Goal: Task Accomplishment & Management: Manage account settings

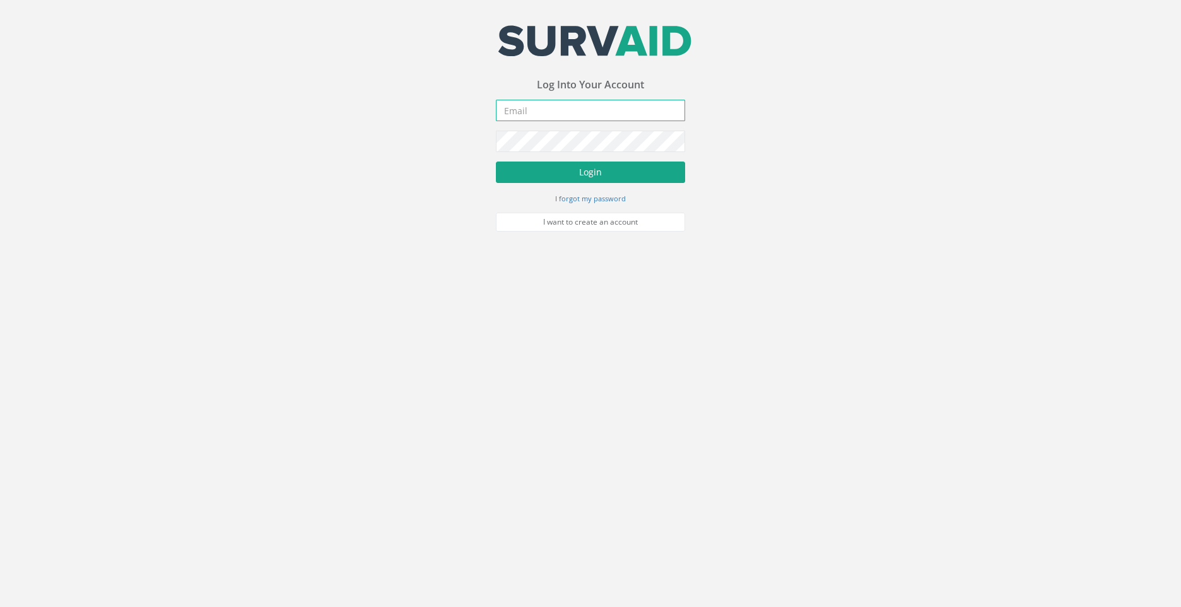
type input "[PERSON_NAME][EMAIL_ADDRESS][DOMAIN_NAME]"
click at [570, 170] on button "Login" at bounding box center [590, 171] width 189 height 21
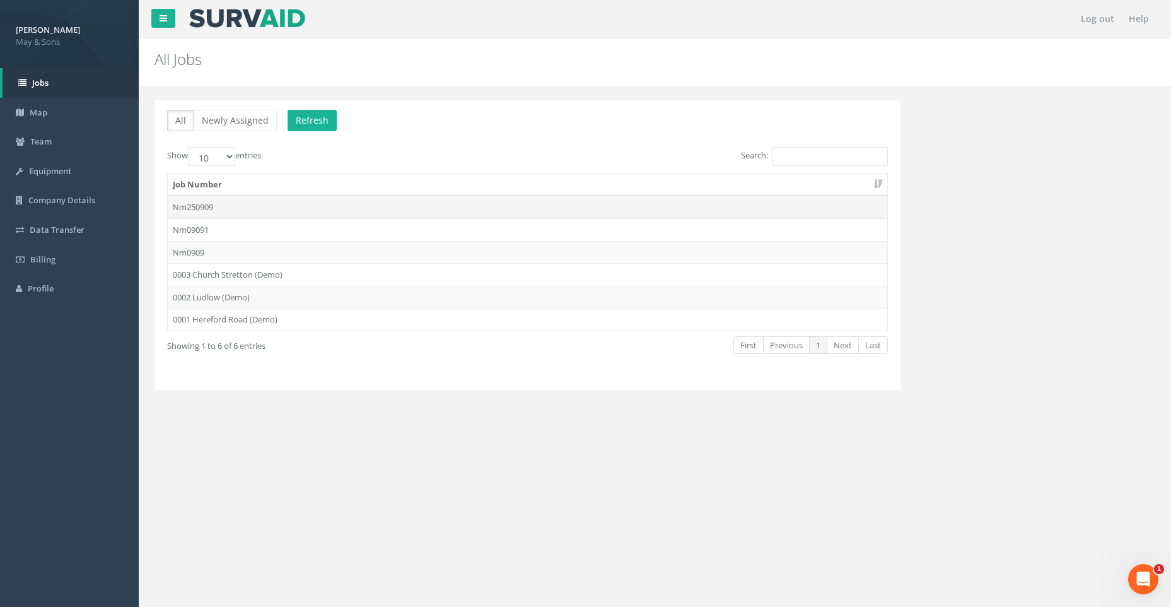
click at [257, 207] on td "Nm250909" at bounding box center [528, 207] width 720 height 23
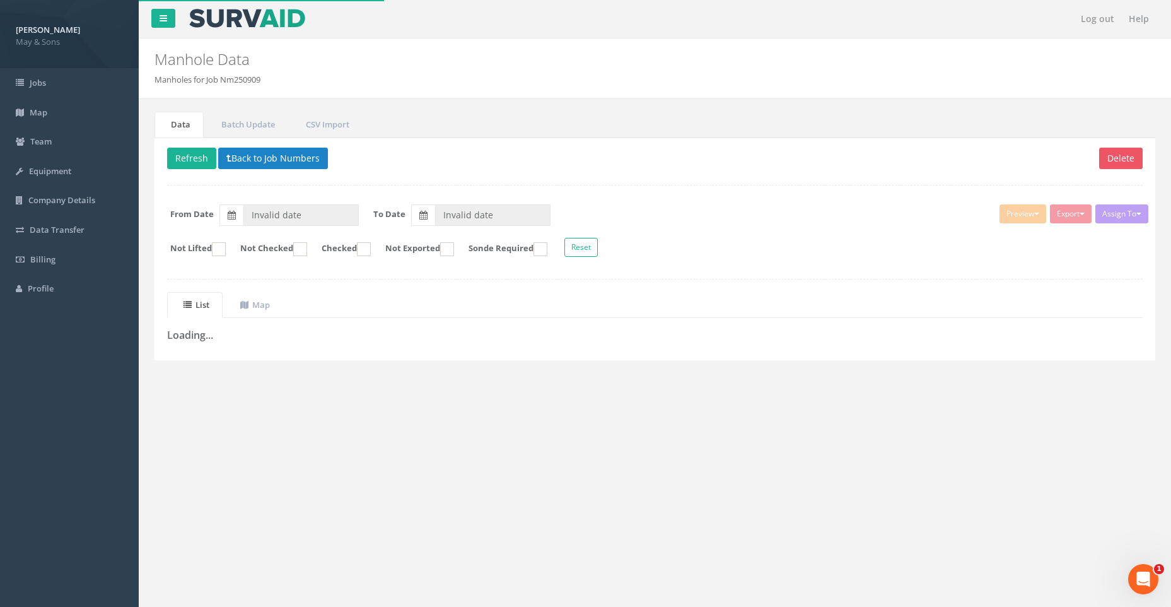
type input "[DATE]"
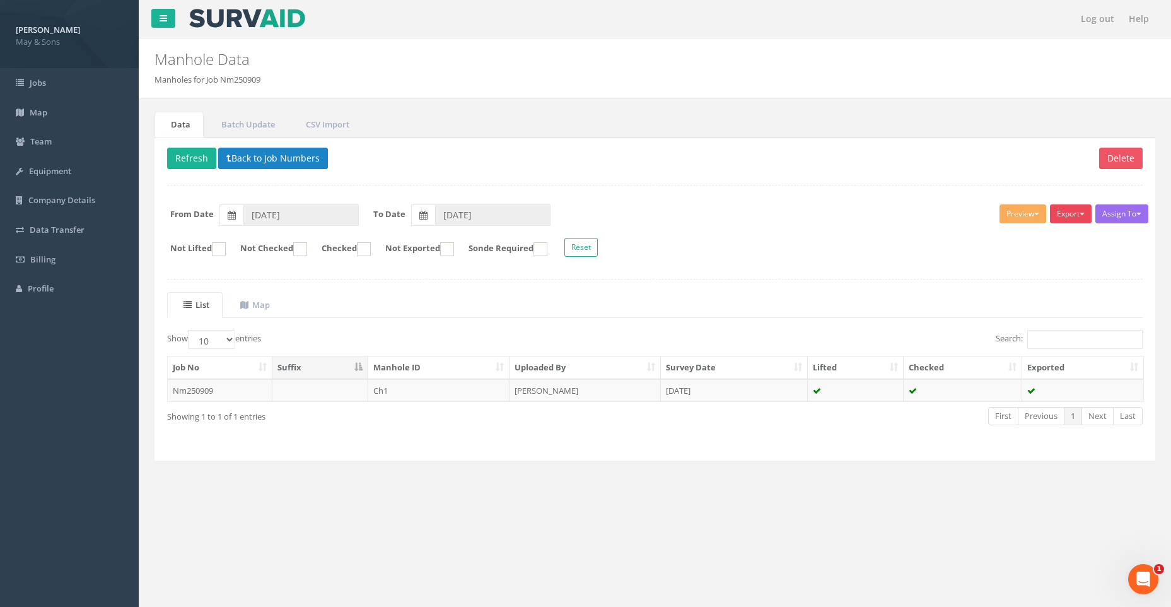
click at [1068, 213] on button "Export" at bounding box center [1071, 213] width 42 height 19
click at [1059, 237] on link "May & Sons Full Manhole" at bounding box center [1037, 240] width 114 height 20
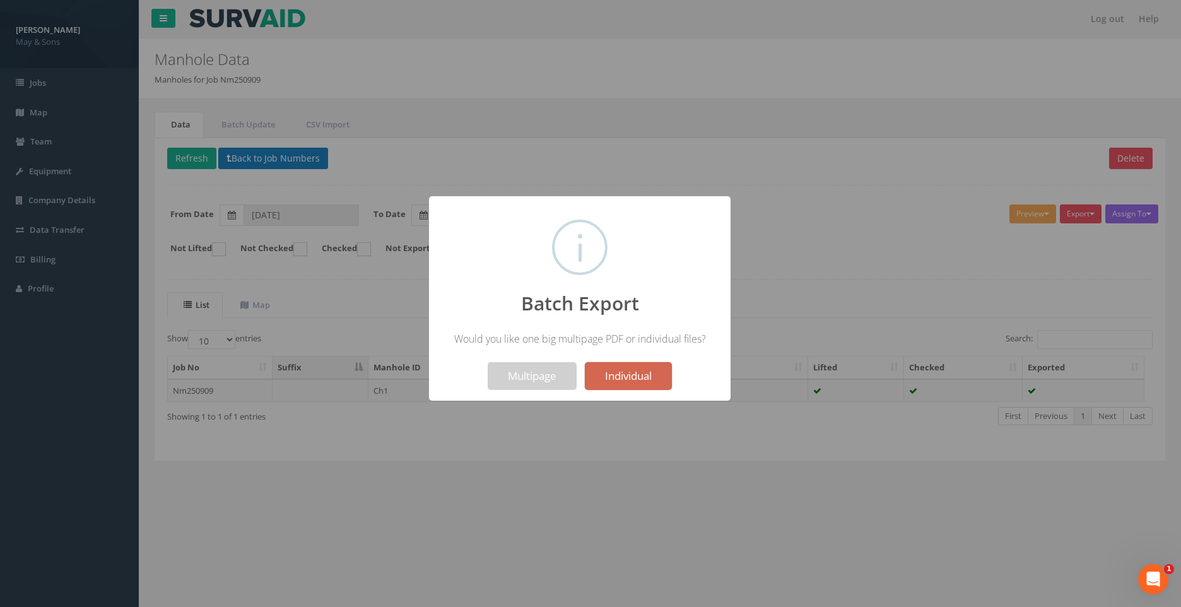
click at [642, 368] on button "Individual" at bounding box center [628, 376] width 87 height 28
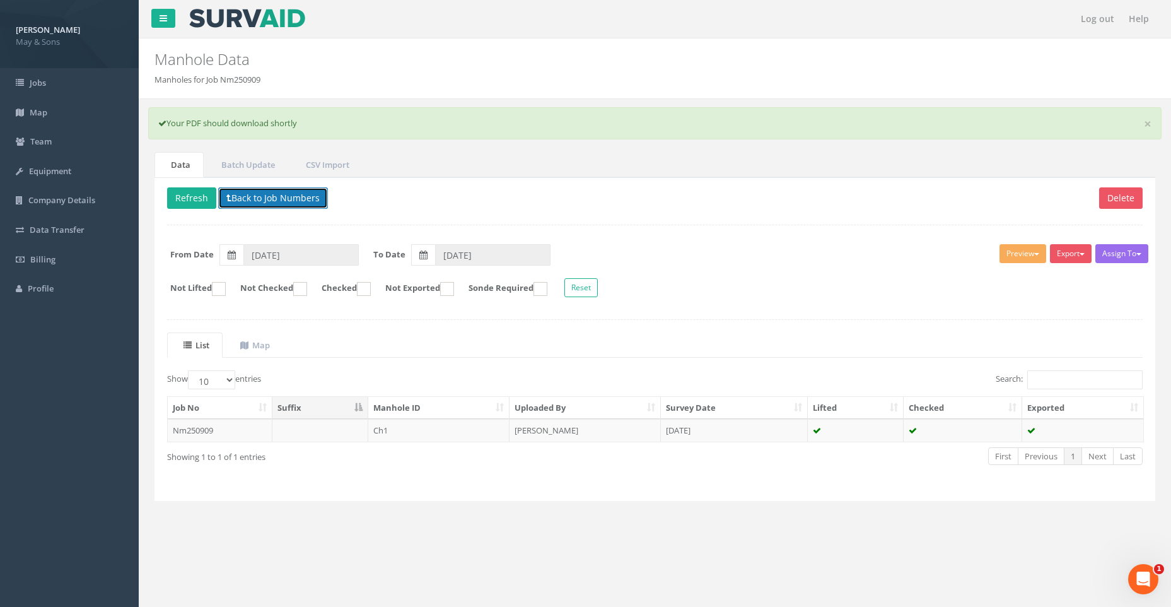
click at [254, 199] on button "Back to Job Numbers" at bounding box center [273, 197] width 110 height 21
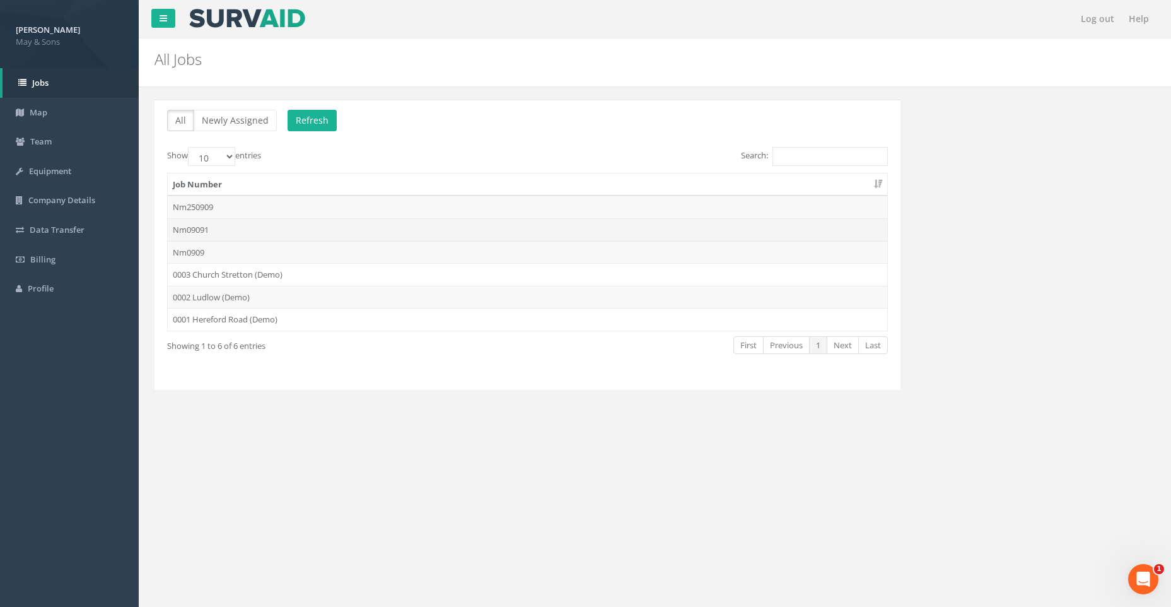
click at [254, 226] on td "Nm09091" at bounding box center [528, 229] width 720 height 23
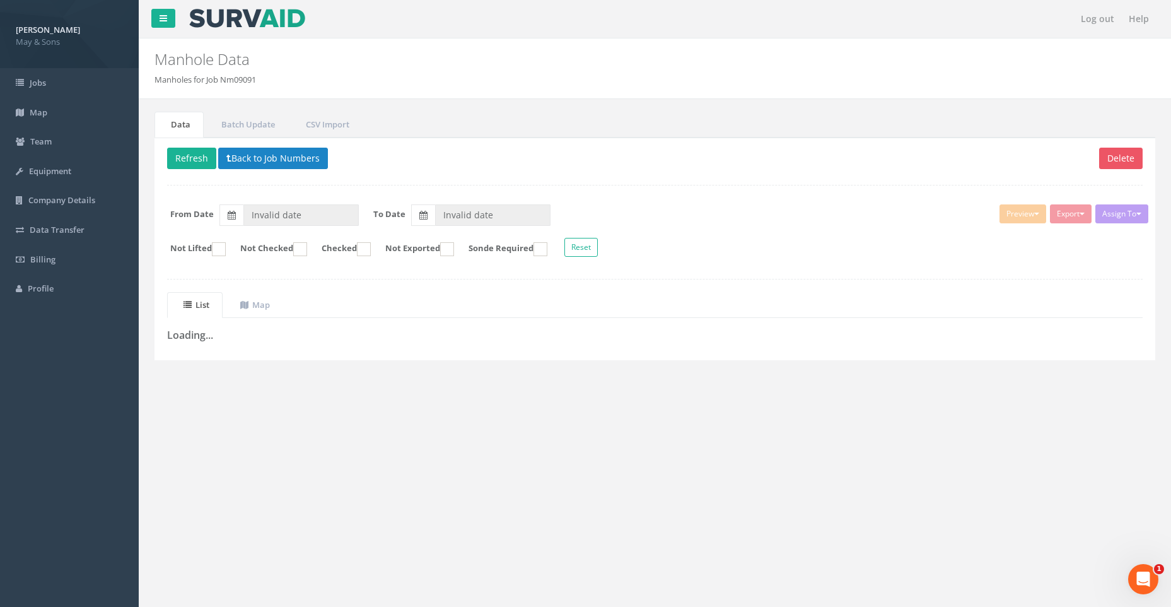
type input "[DATE]"
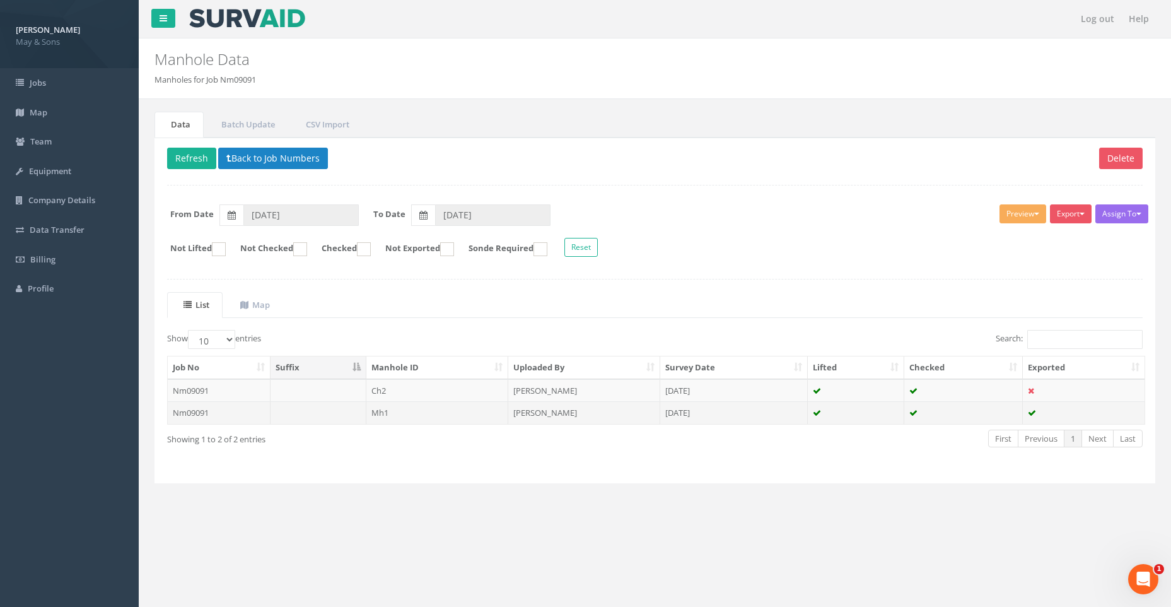
click at [223, 406] on td "Nm09091" at bounding box center [219, 412] width 103 height 23
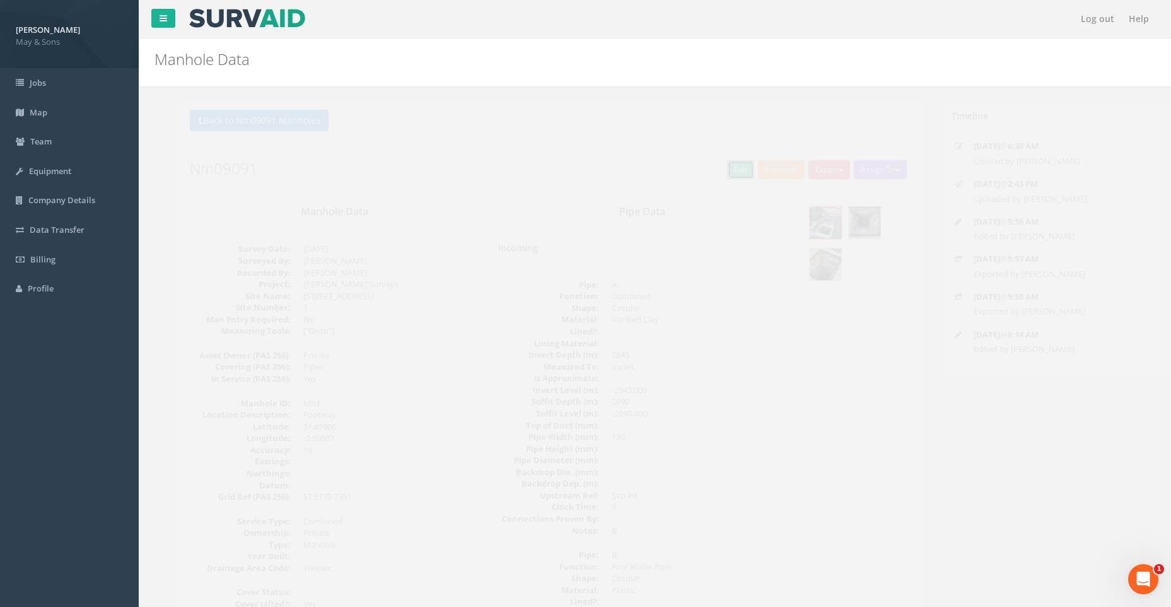
click at [705, 170] on link "Edit" at bounding box center [718, 169] width 27 height 19
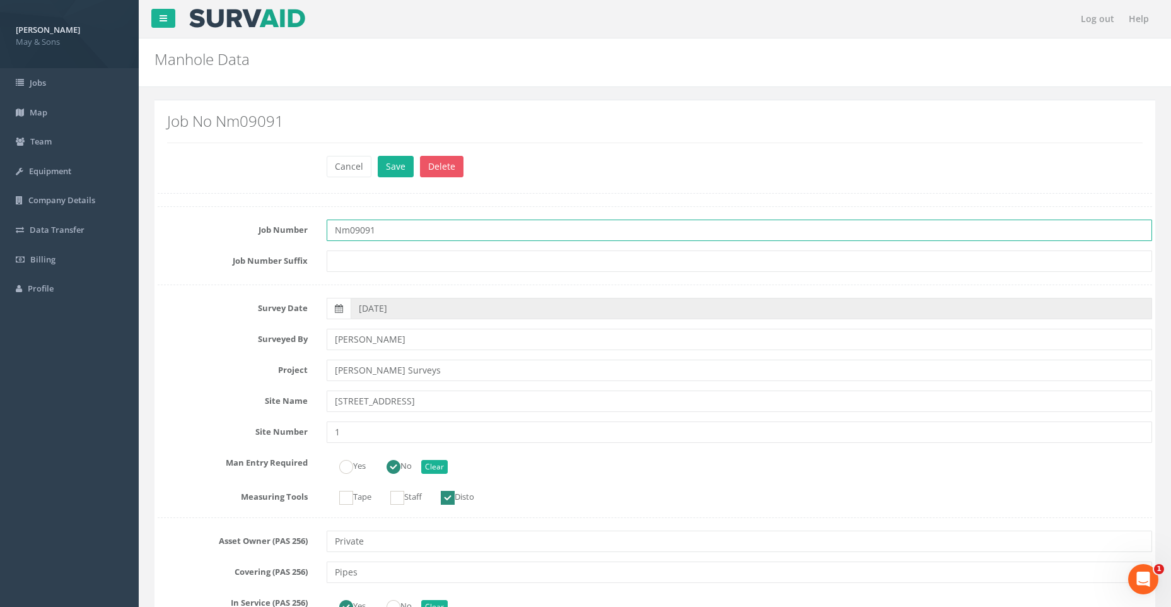
click at [375, 231] on input "Nm09091" at bounding box center [740, 230] width 826 height 21
type input "Nm0909"
click at [397, 160] on button "Save" at bounding box center [396, 166] width 36 height 21
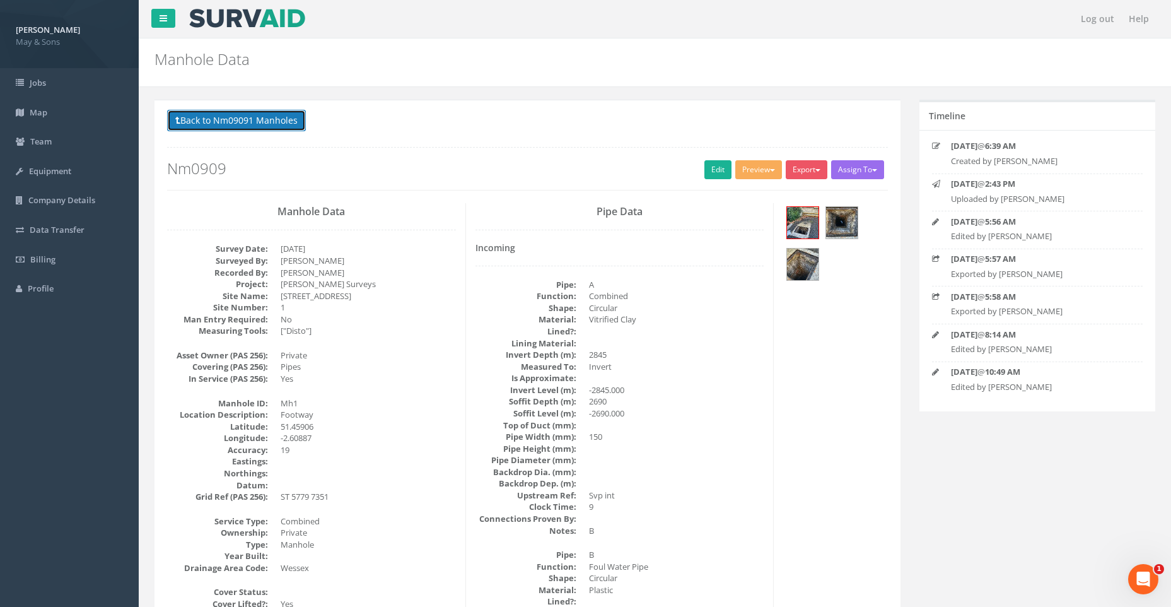
click at [279, 114] on button "Back to Nm09091 Manholes" at bounding box center [236, 120] width 139 height 21
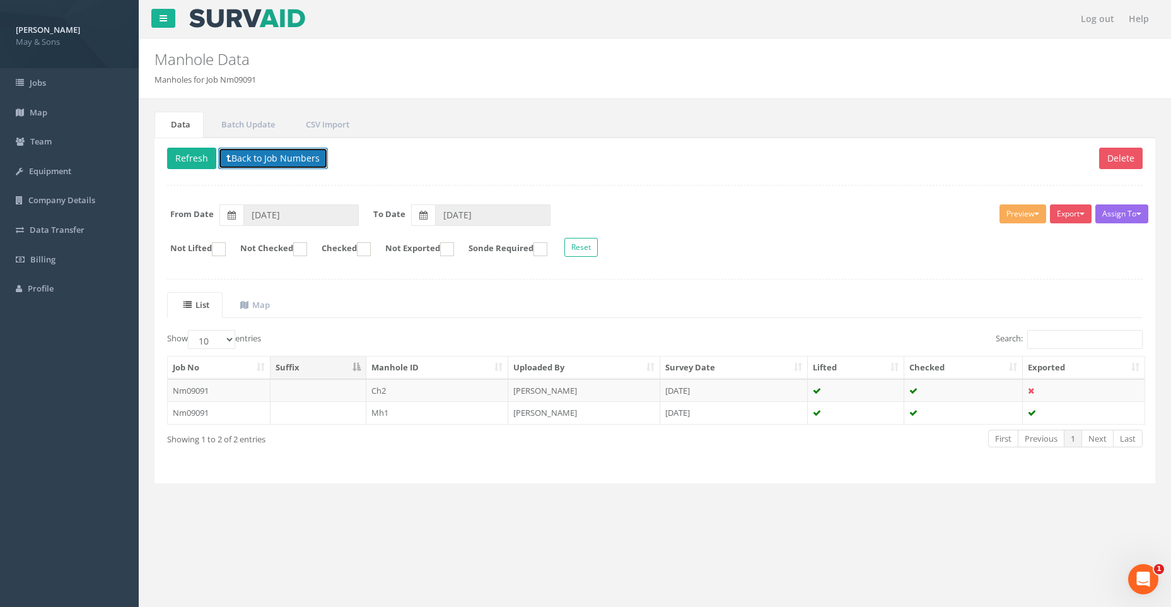
click at [256, 152] on button "Back to Job Numbers" at bounding box center [273, 158] width 110 height 21
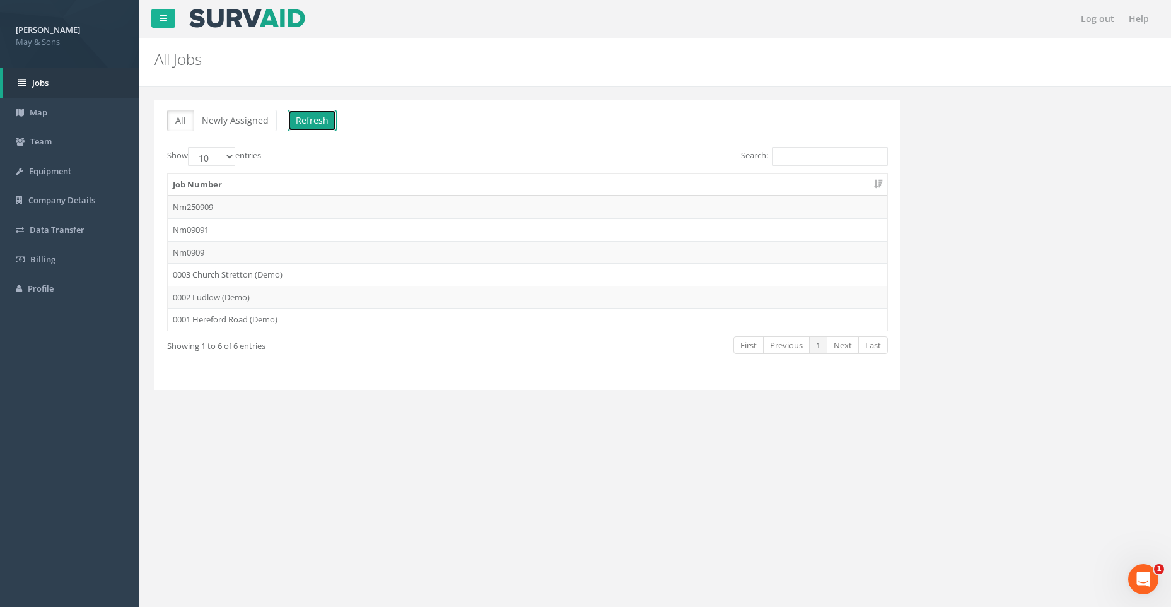
click at [305, 113] on button "Refresh" at bounding box center [312, 120] width 49 height 21
click at [230, 225] on td "Nm09091" at bounding box center [528, 229] width 720 height 23
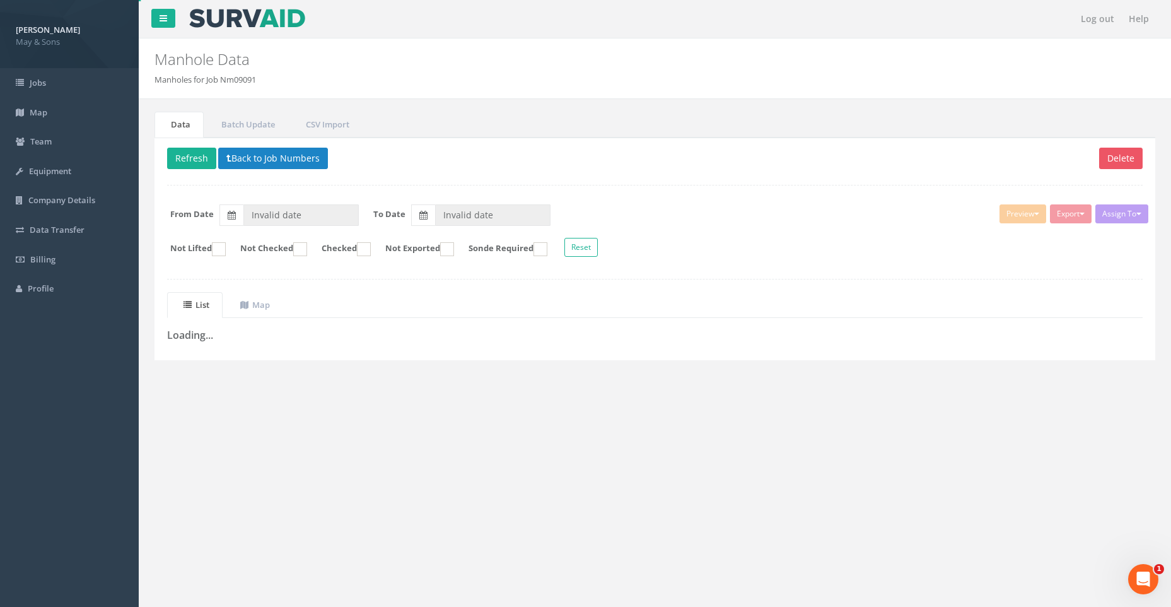
type input "[DATE]"
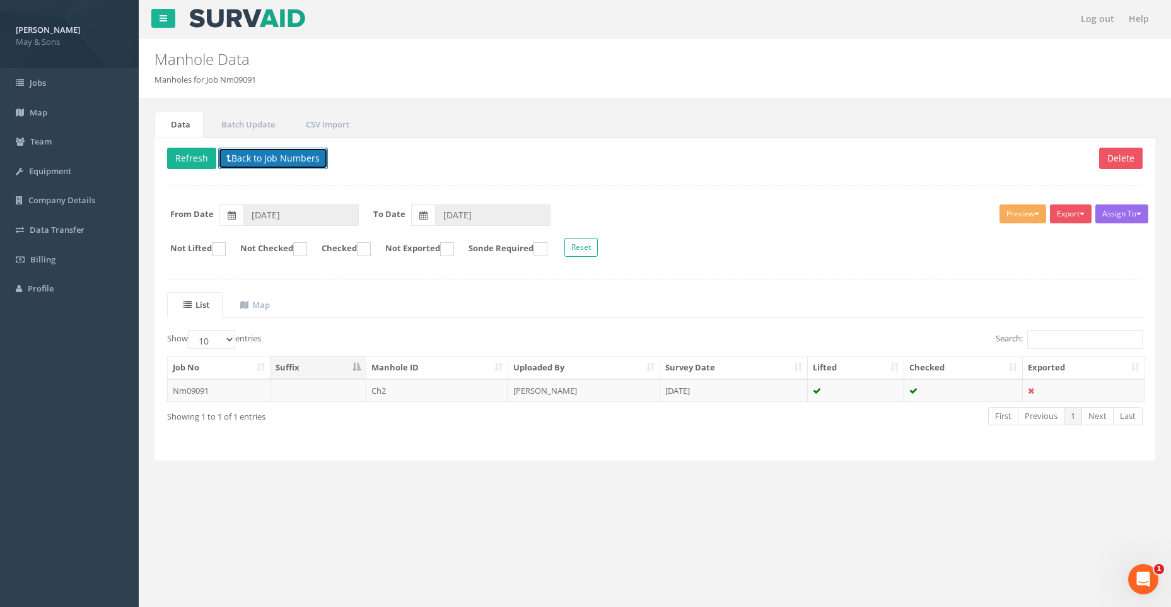
click at [245, 156] on button "Back to Job Numbers" at bounding box center [273, 158] width 110 height 21
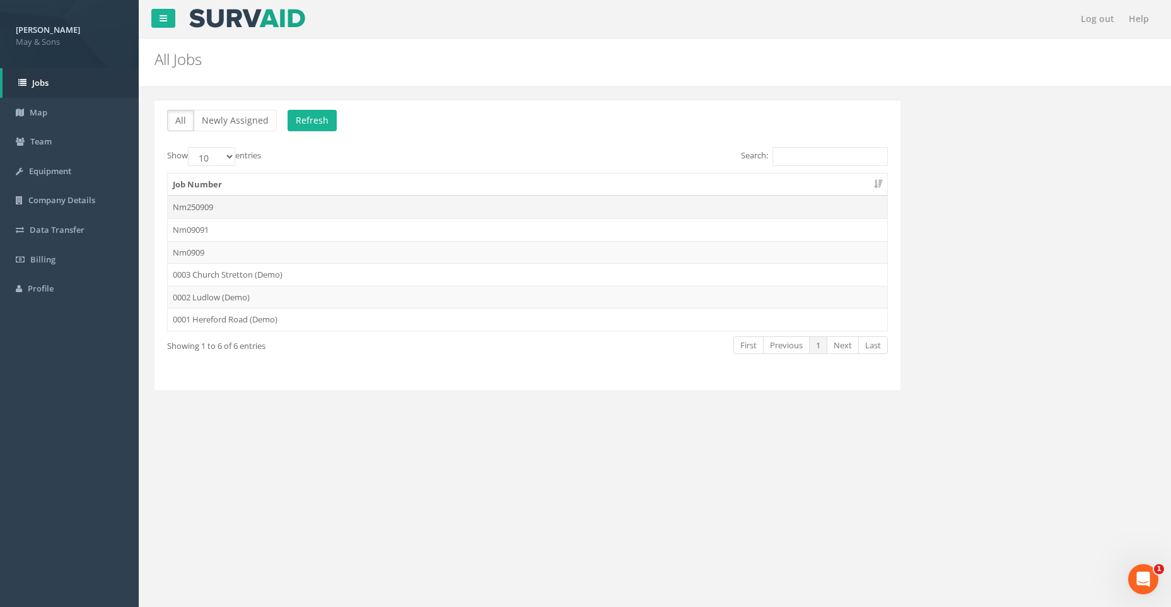
click at [225, 200] on td "Nm250909" at bounding box center [528, 207] width 720 height 23
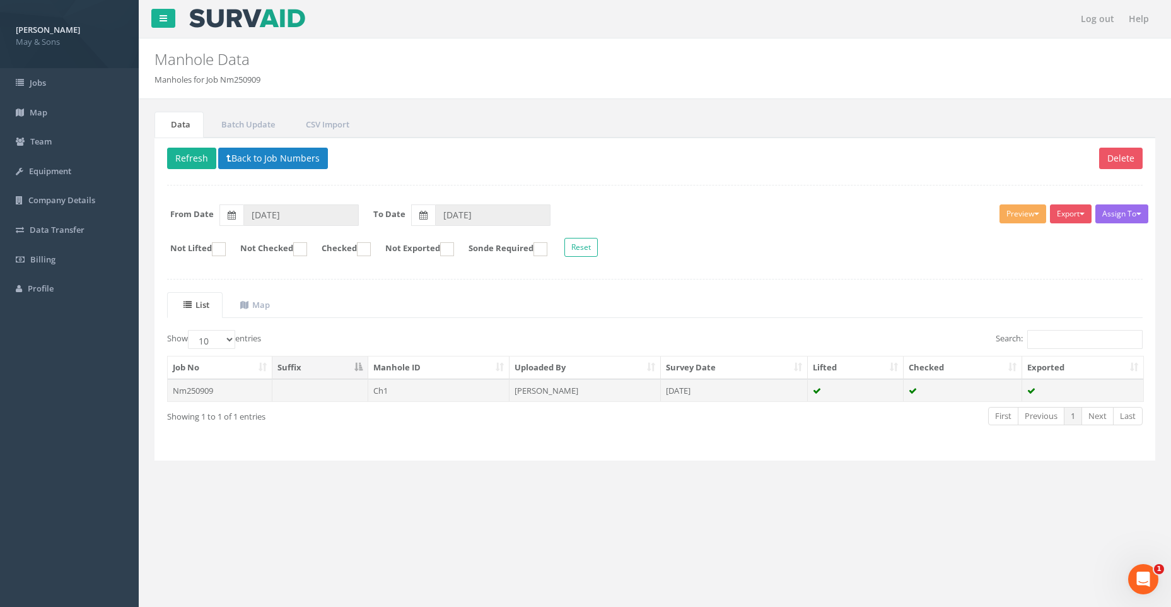
click at [224, 388] on td "Nm250909" at bounding box center [220, 390] width 105 height 23
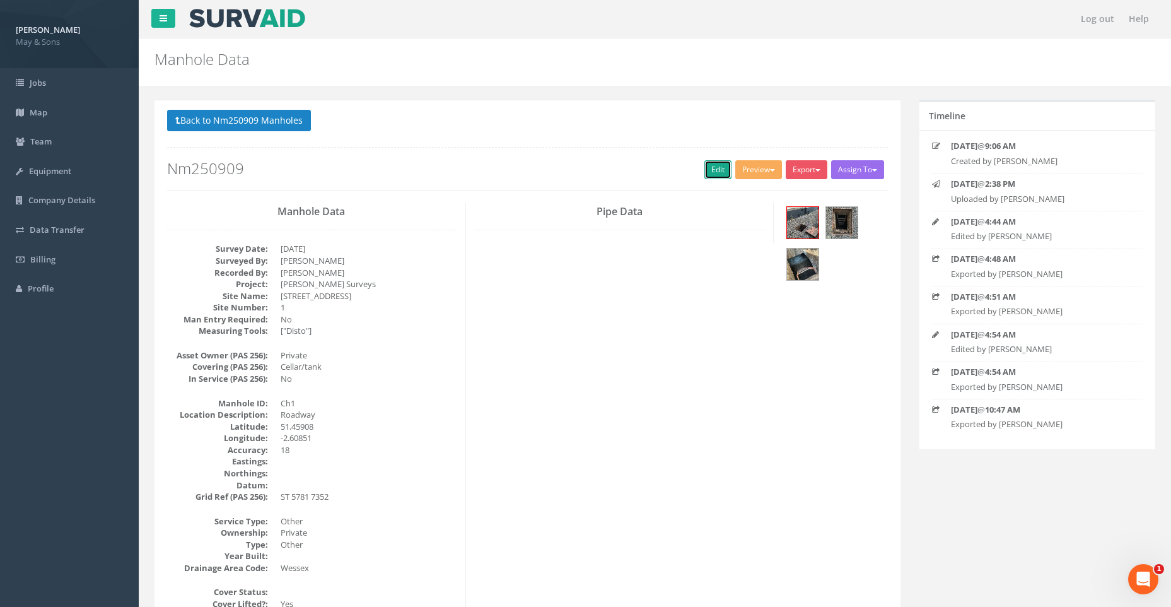
click at [711, 166] on link "Edit" at bounding box center [718, 169] width 27 height 19
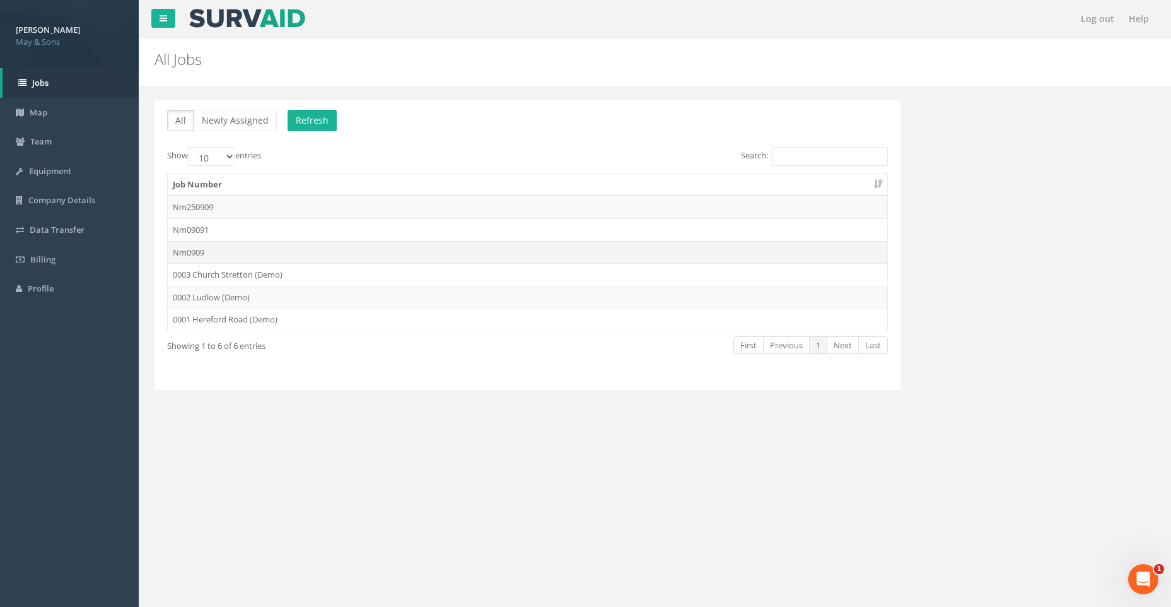
click at [230, 254] on td "Nm0909" at bounding box center [528, 252] width 720 height 23
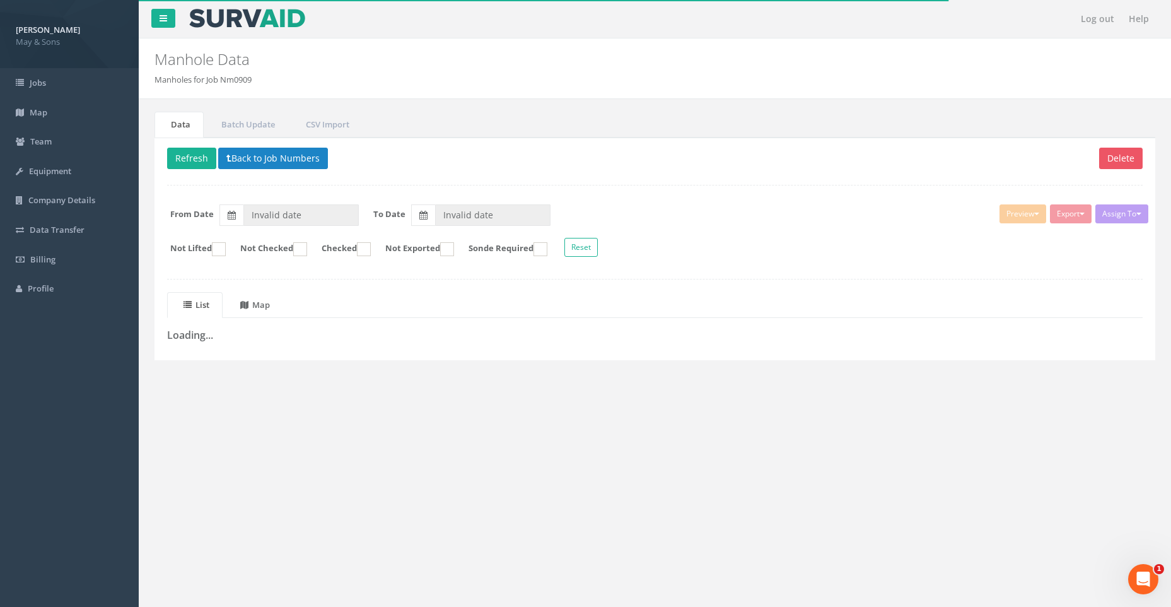
type input "[DATE]"
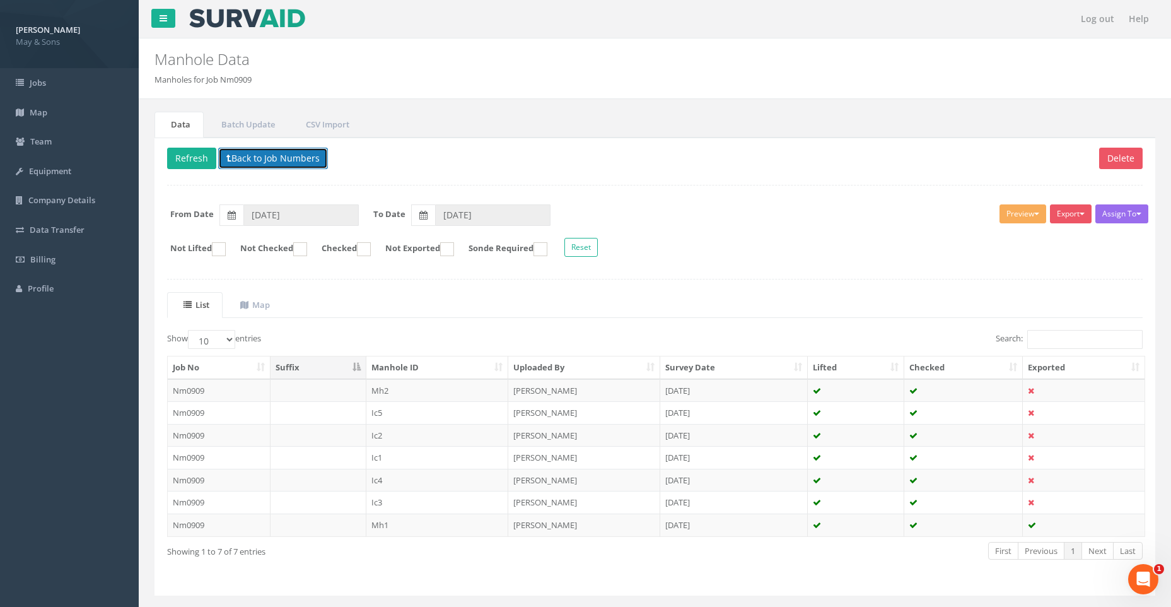
click at [247, 157] on button "Back to Job Numbers" at bounding box center [273, 158] width 110 height 21
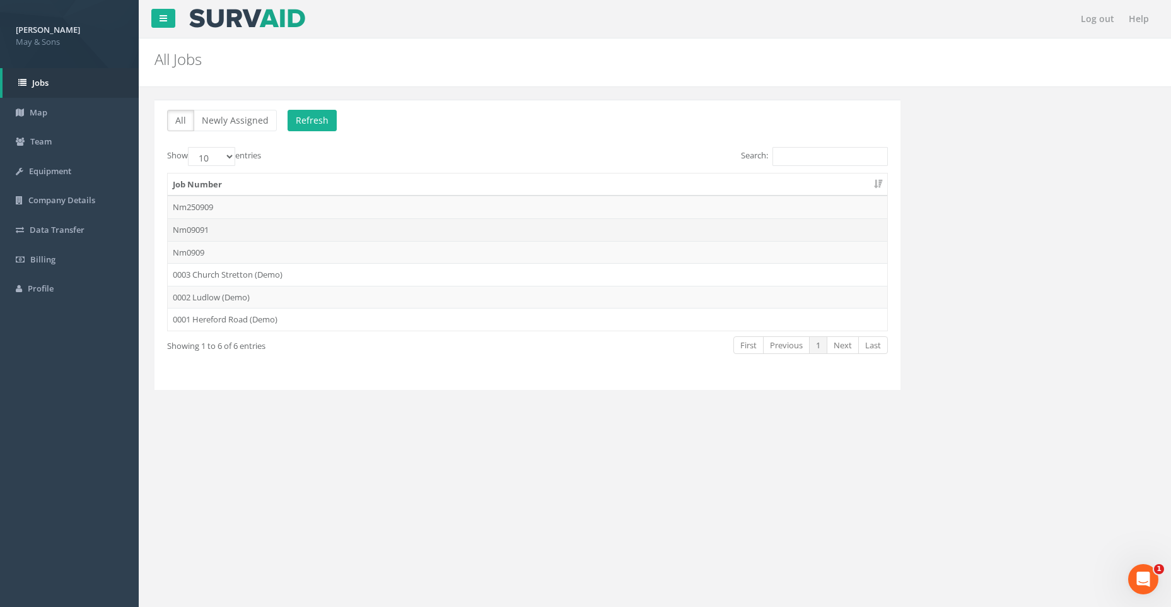
click at [237, 224] on td "Nm09091" at bounding box center [528, 229] width 720 height 23
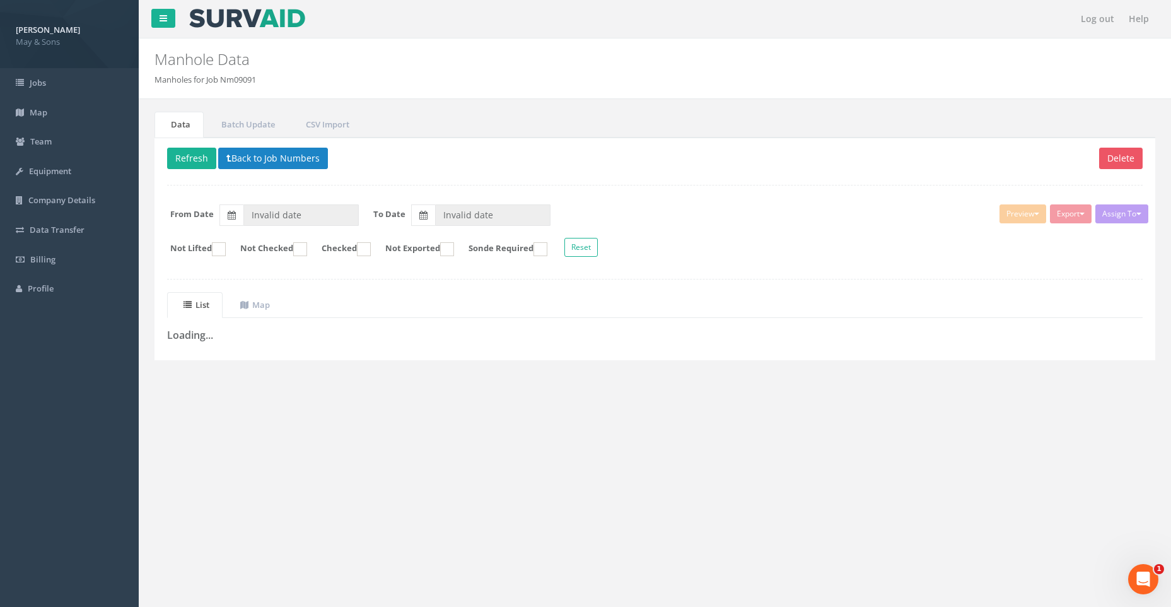
type input "[DATE]"
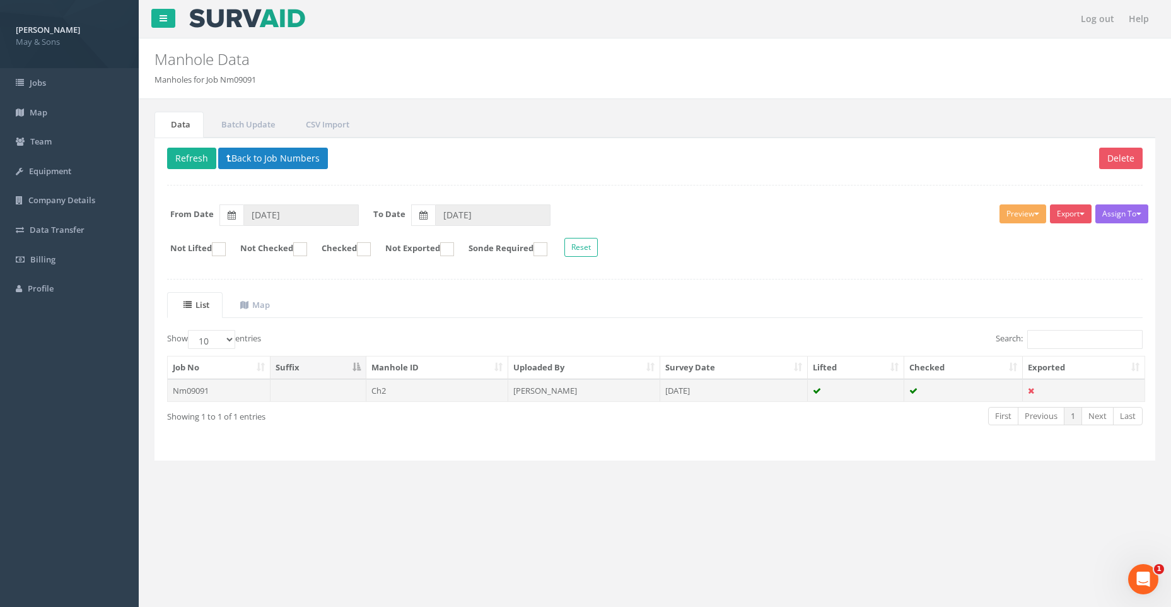
click at [274, 385] on td at bounding box center [319, 390] width 96 height 23
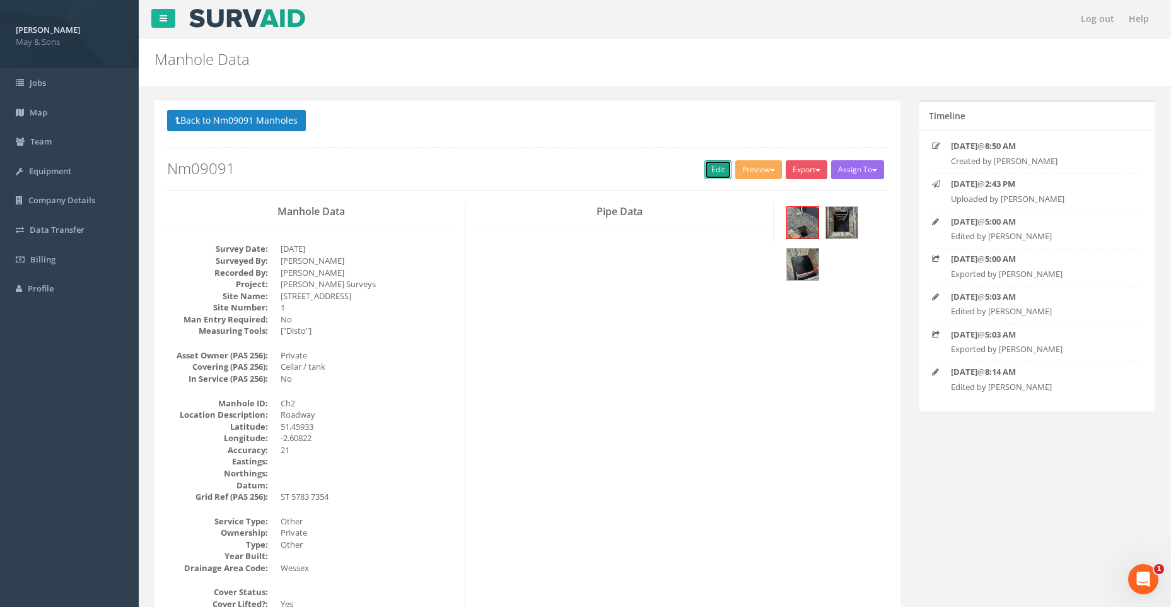
click at [708, 166] on link "Edit" at bounding box center [718, 169] width 27 height 19
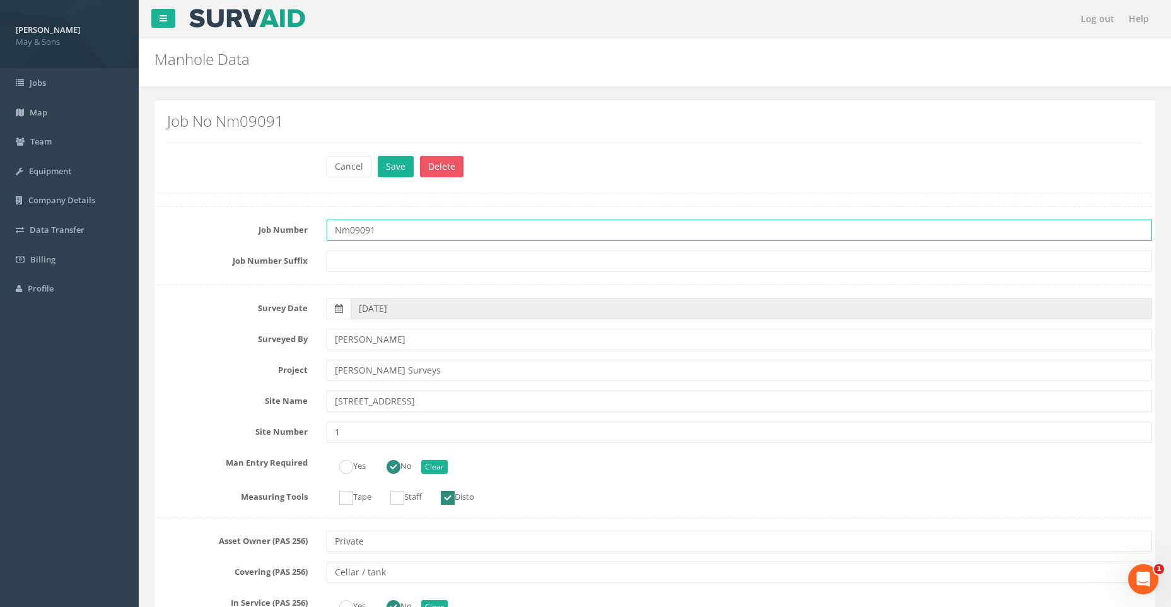
click at [380, 228] on input "Nm09091" at bounding box center [740, 230] width 826 height 21
type input "Nm0909"
click at [396, 156] on button "Save" at bounding box center [396, 166] width 36 height 21
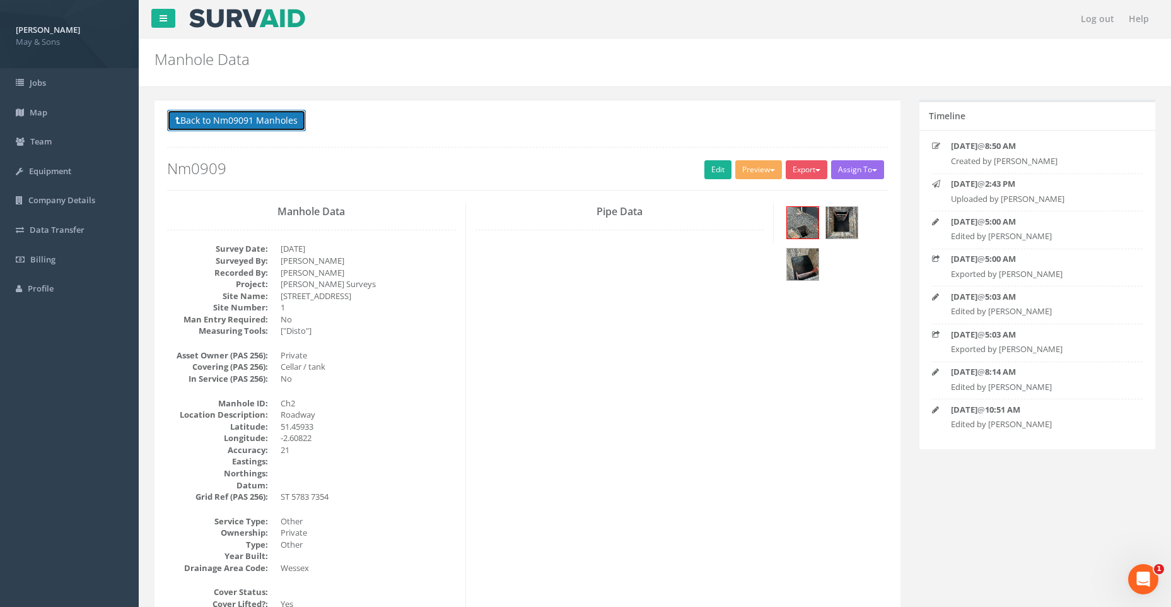
click at [255, 116] on button "Back to Nm09091 Manholes" at bounding box center [236, 120] width 139 height 21
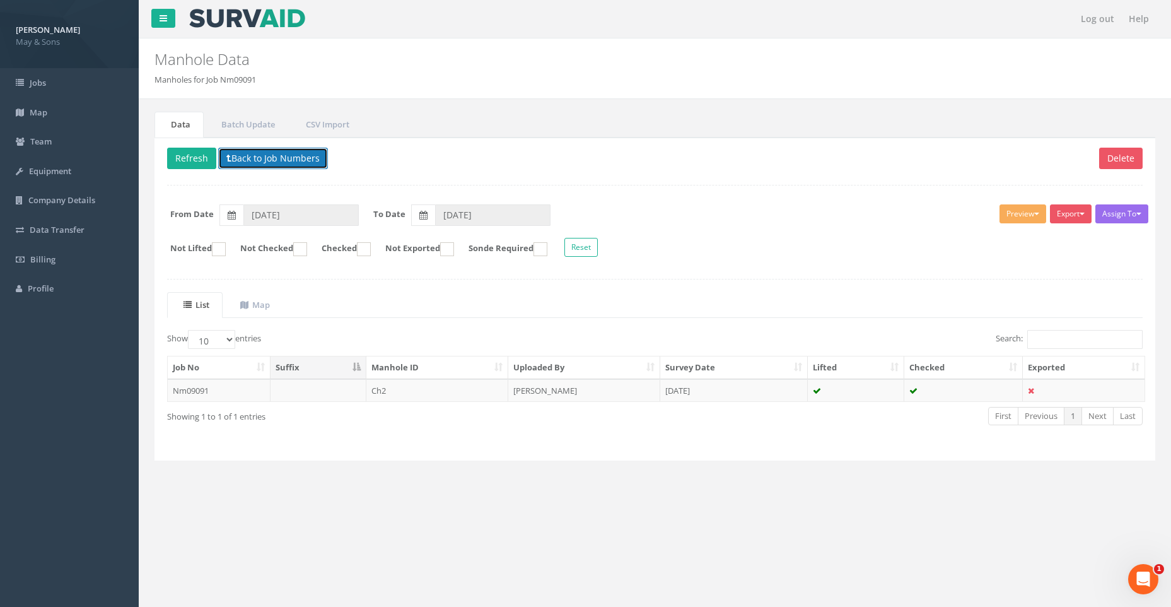
click at [254, 153] on button "Back to Job Numbers" at bounding box center [273, 158] width 110 height 21
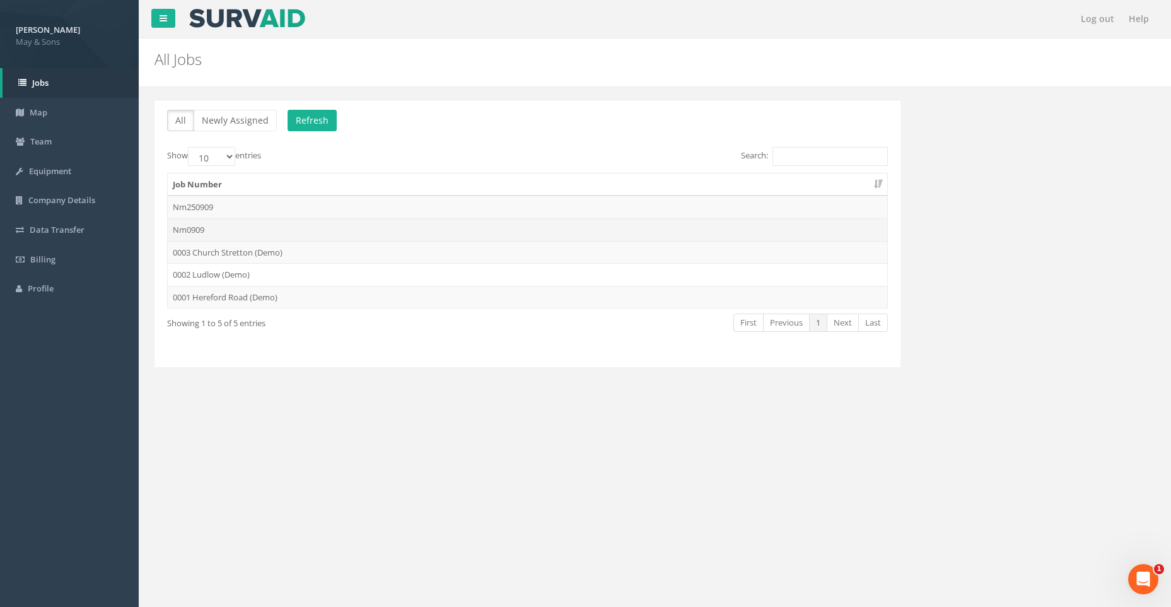
click at [245, 226] on td "Nm0909" at bounding box center [528, 229] width 720 height 23
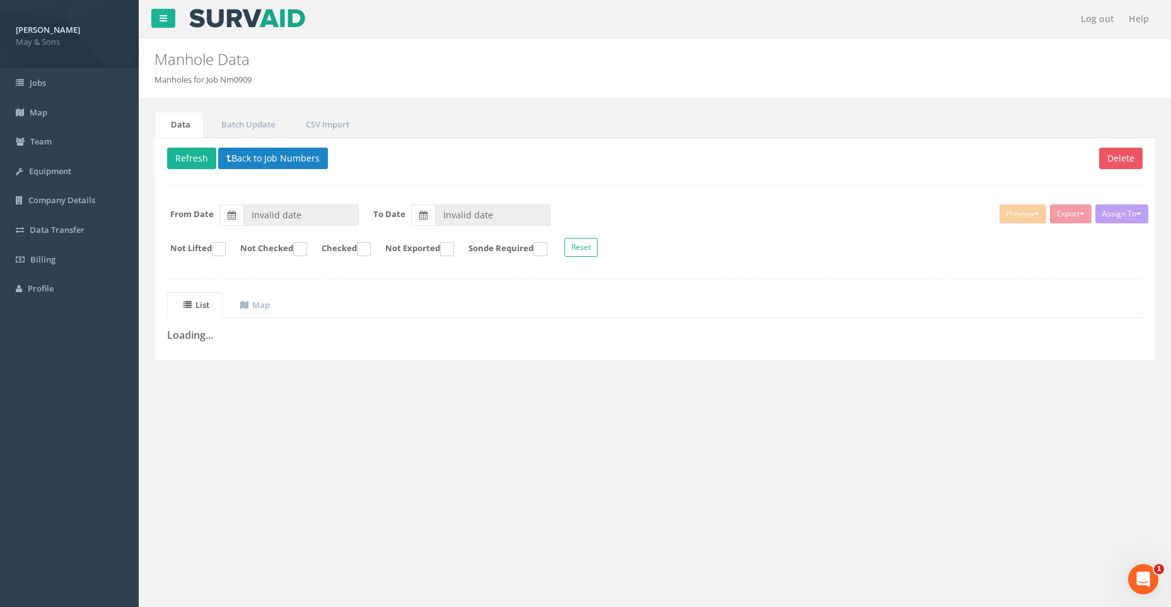
type input "[DATE]"
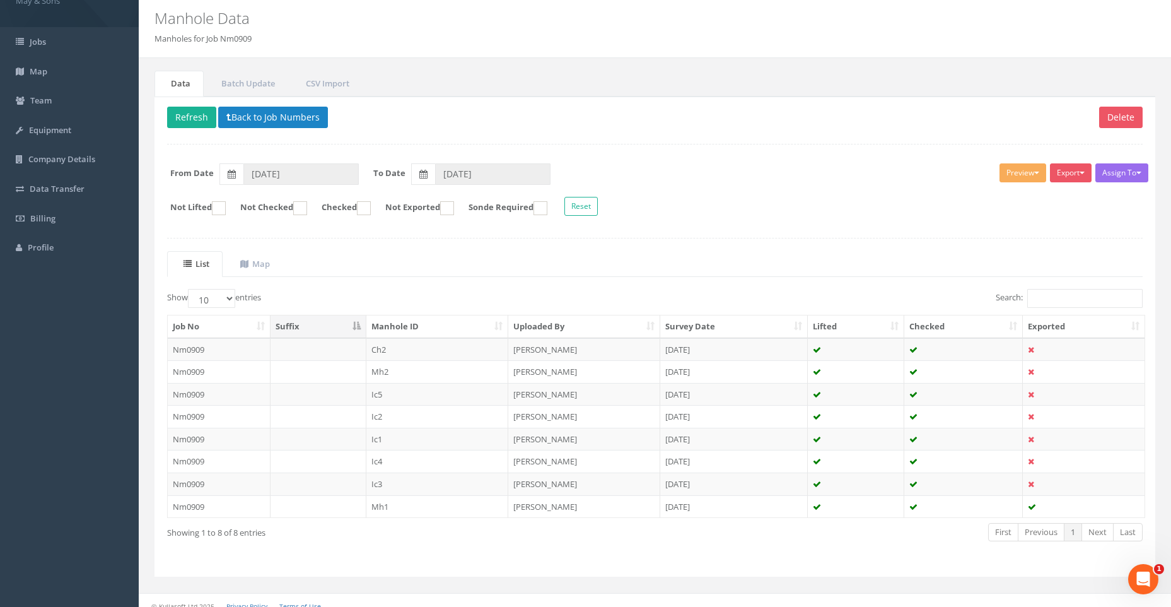
scroll to position [52, 0]
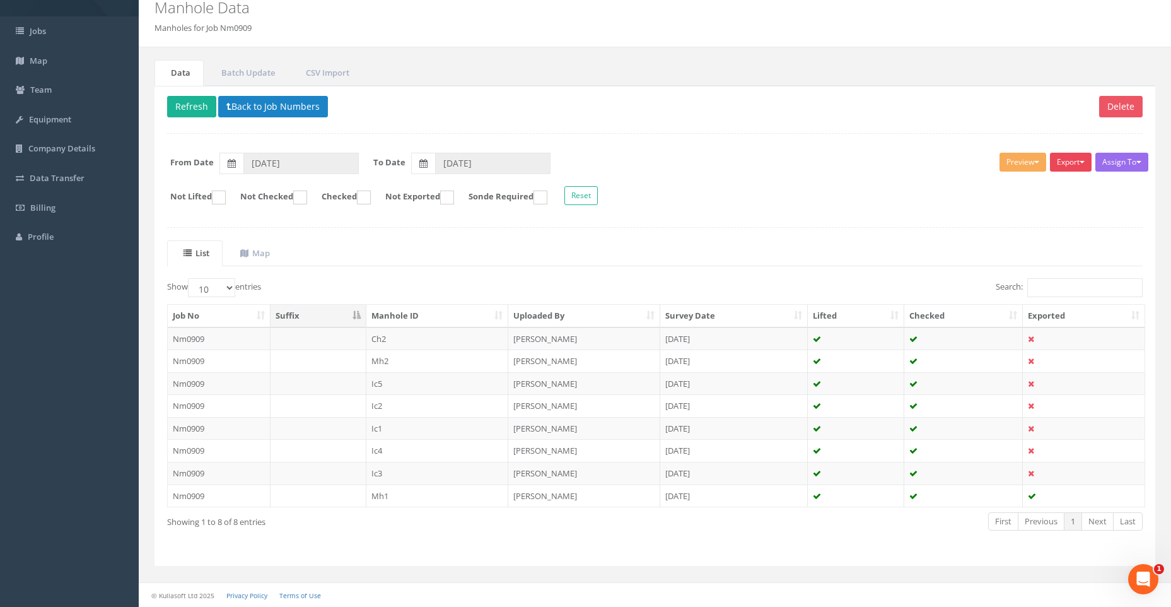
click at [1069, 163] on button "Export" at bounding box center [1071, 162] width 42 height 19
click at [1050, 185] on link "May & Sons Full Manhole" at bounding box center [1037, 189] width 114 height 20
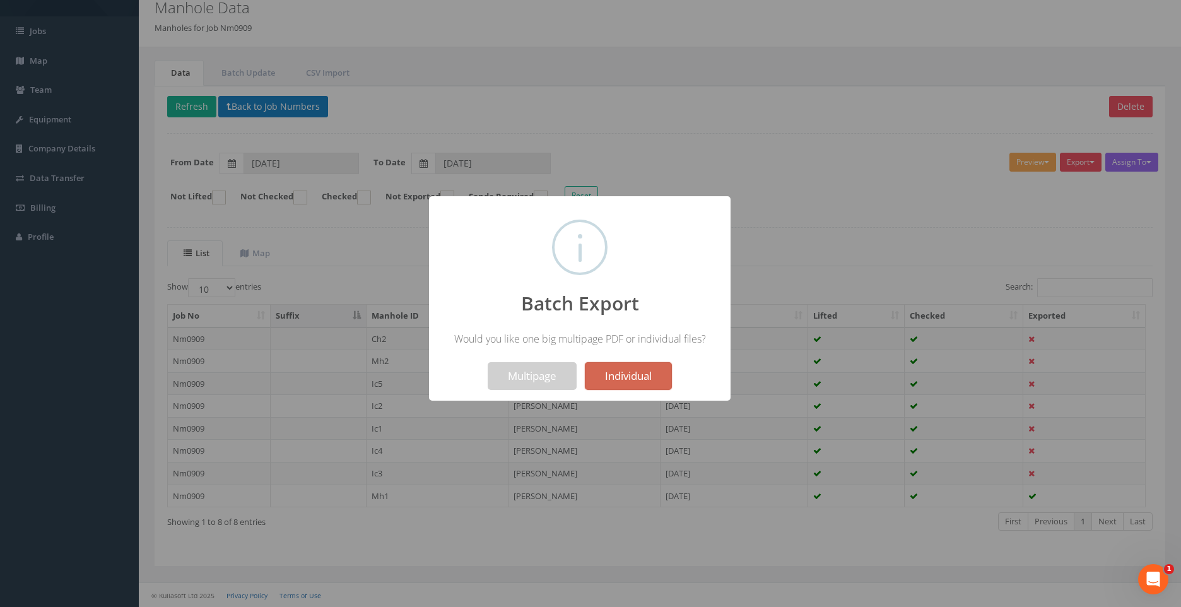
click at [629, 373] on button "Individual" at bounding box center [628, 376] width 87 height 28
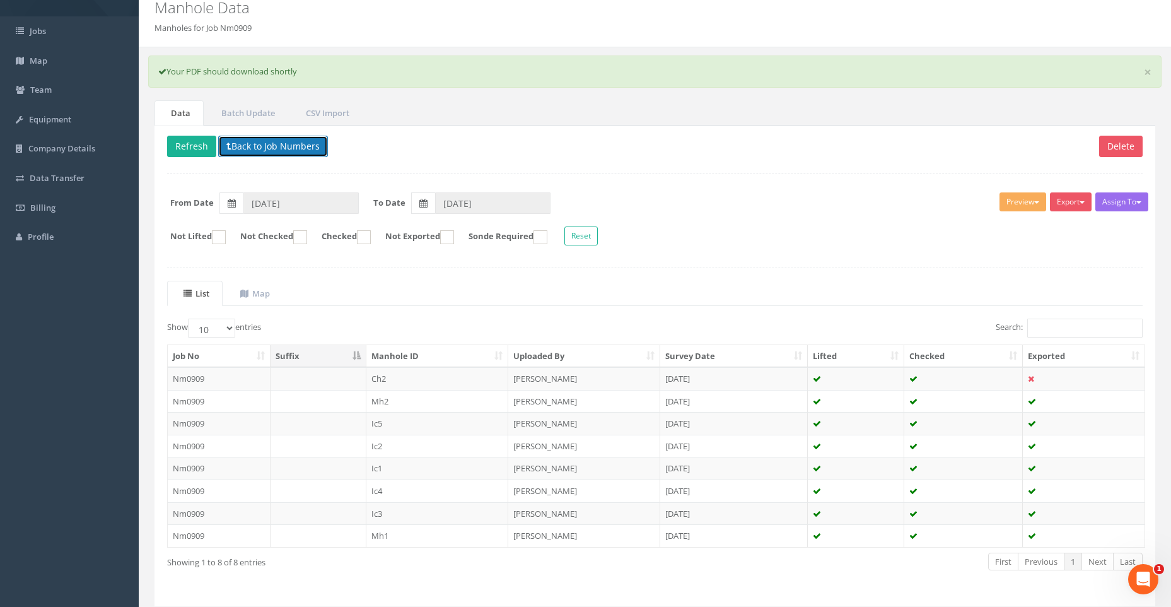
click at [286, 144] on button "Back to Job Numbers" at bounding box center [273, 146] width 110 height 21
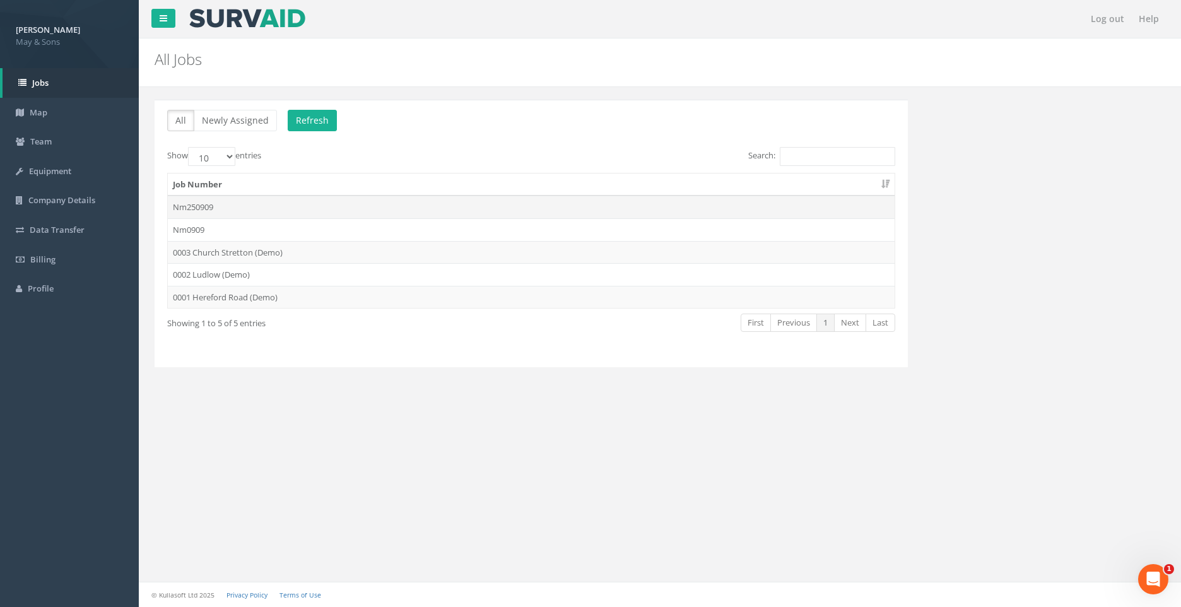
click at [266, 205] on td "Nm250909" at bounding box center [531, 207] width 727 height 23
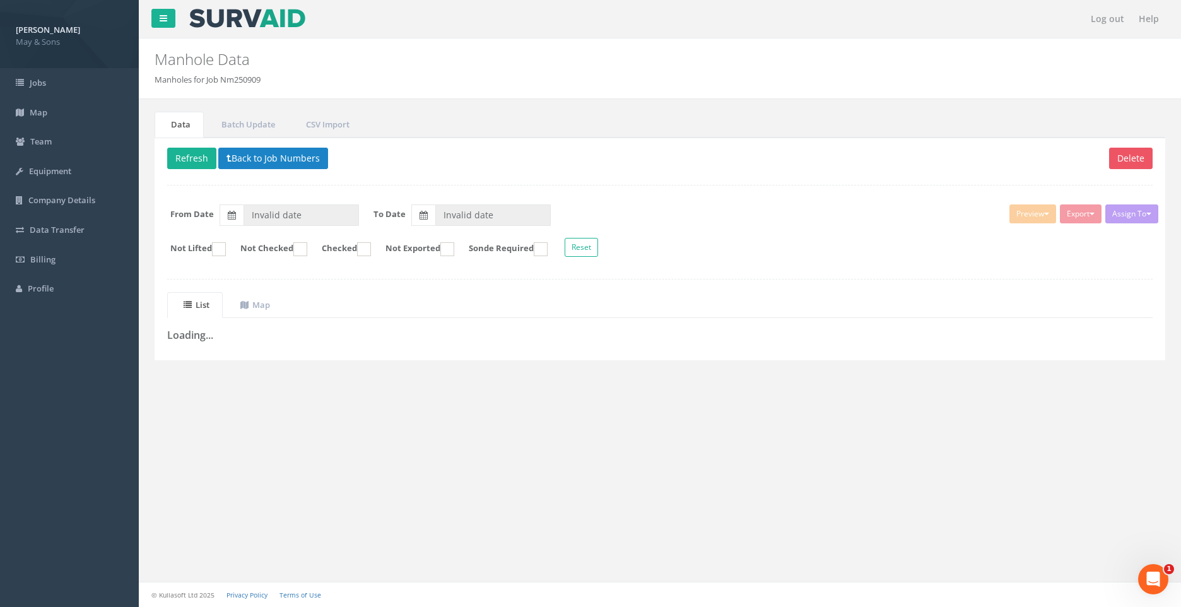
type input "[DATE]"
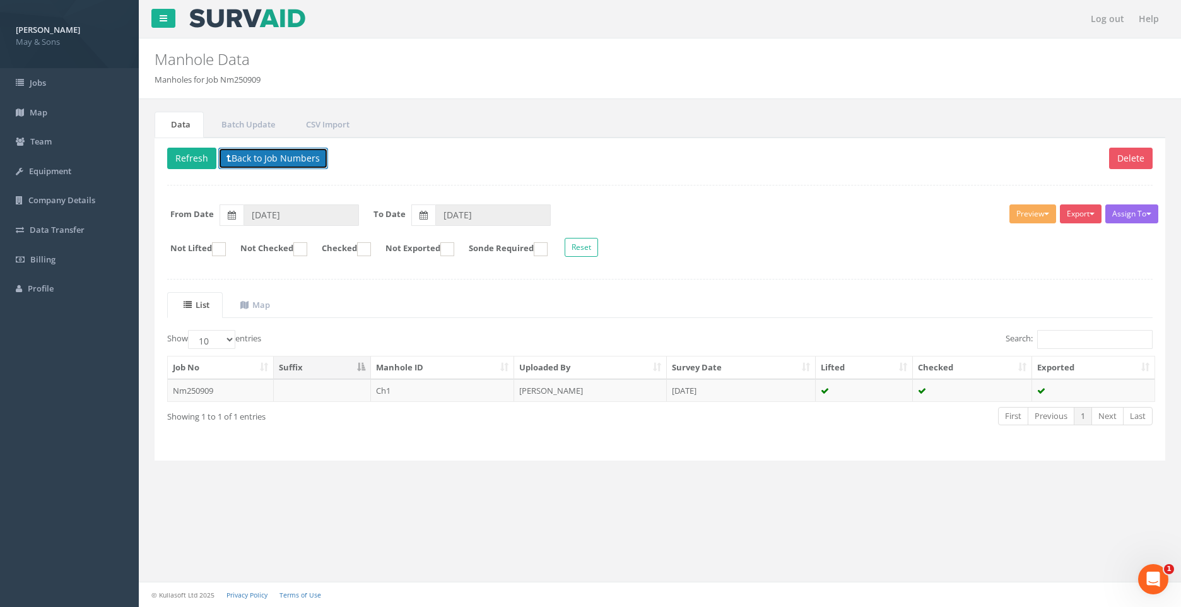
click at [239, 157] on button "Back to Job Numbers" at bounding box center [273, 158] width 110 height 21
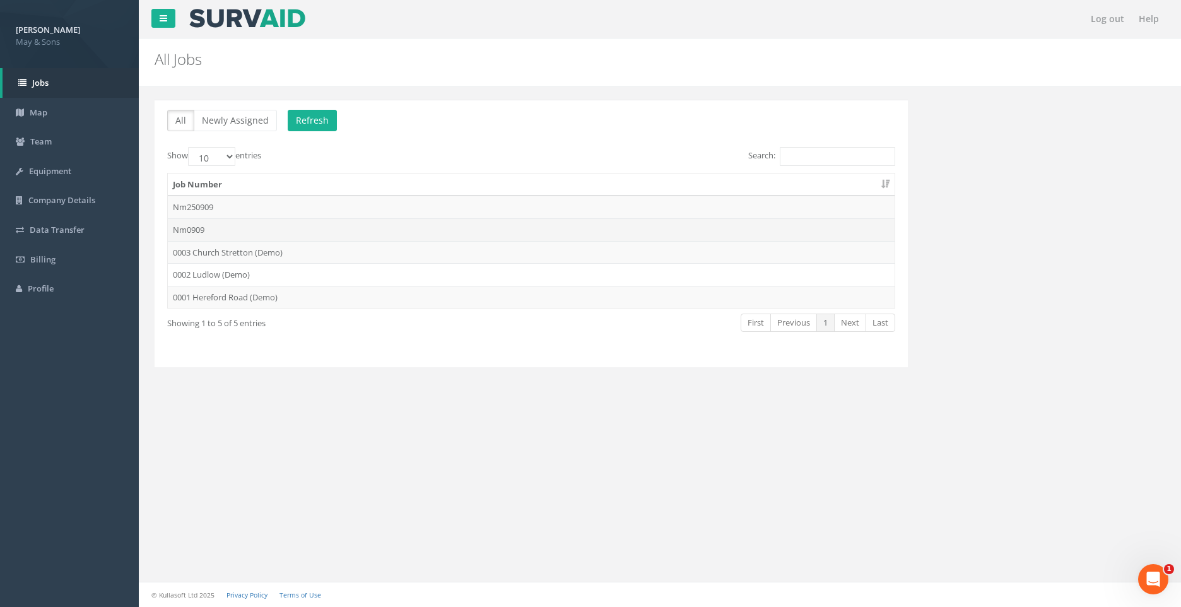
click at [252, 229] on td "Nm0909" at bounding box center [531, 229] width 727 height 23
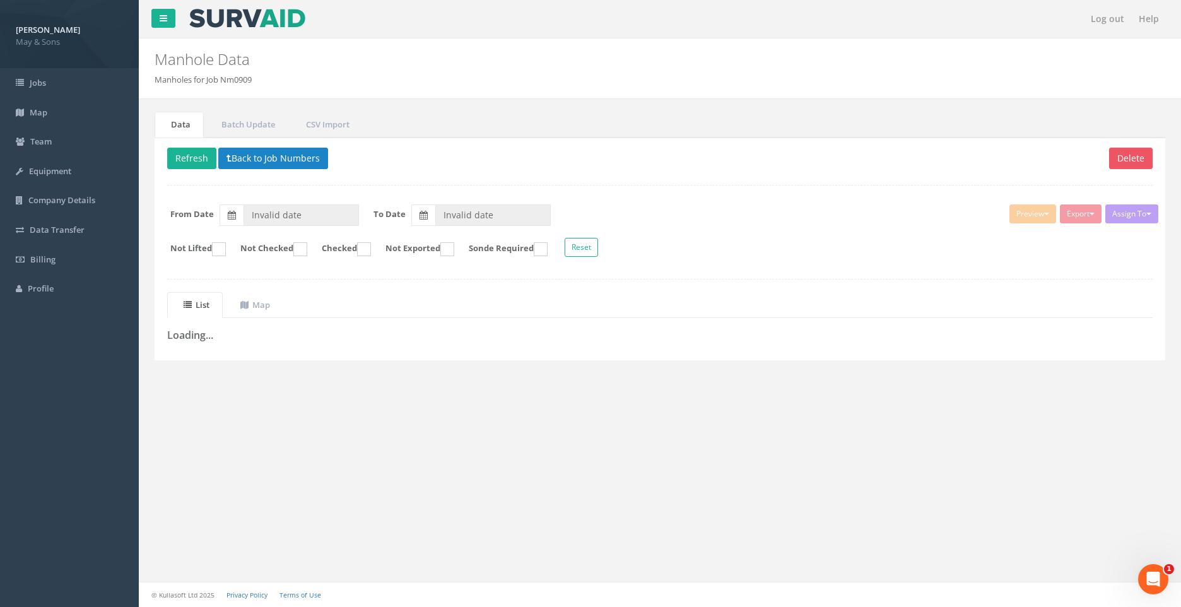
type input "[DATE]"
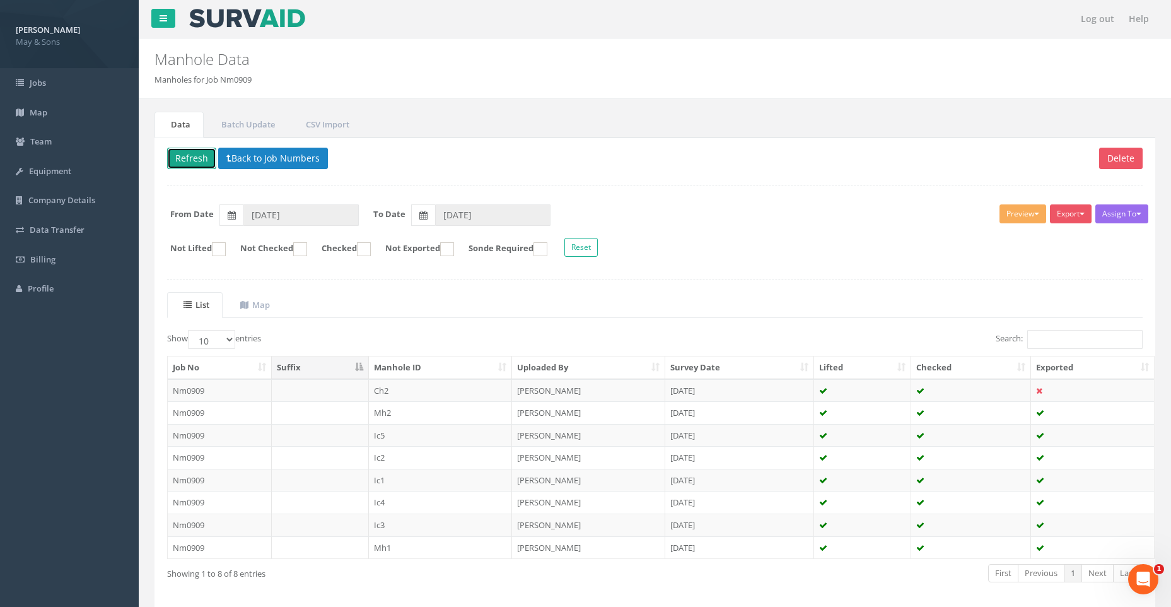
click at [183, 157] on button "Refresh" at bounding box center [191, 158] width 49 height 21
click at [252, 158] on button "Back to Job Numbers" at bounding box center [273, 158] width 110 height 21
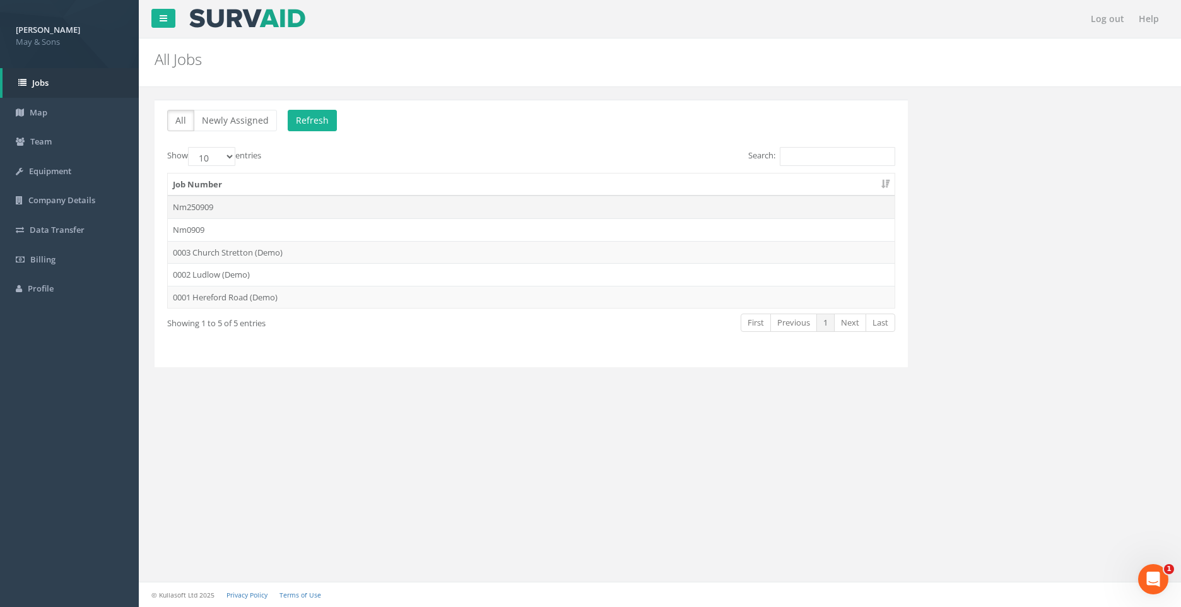
click at [260, 206] on td "Nm250909" at bounding box center [531, 207] width 727 height 23
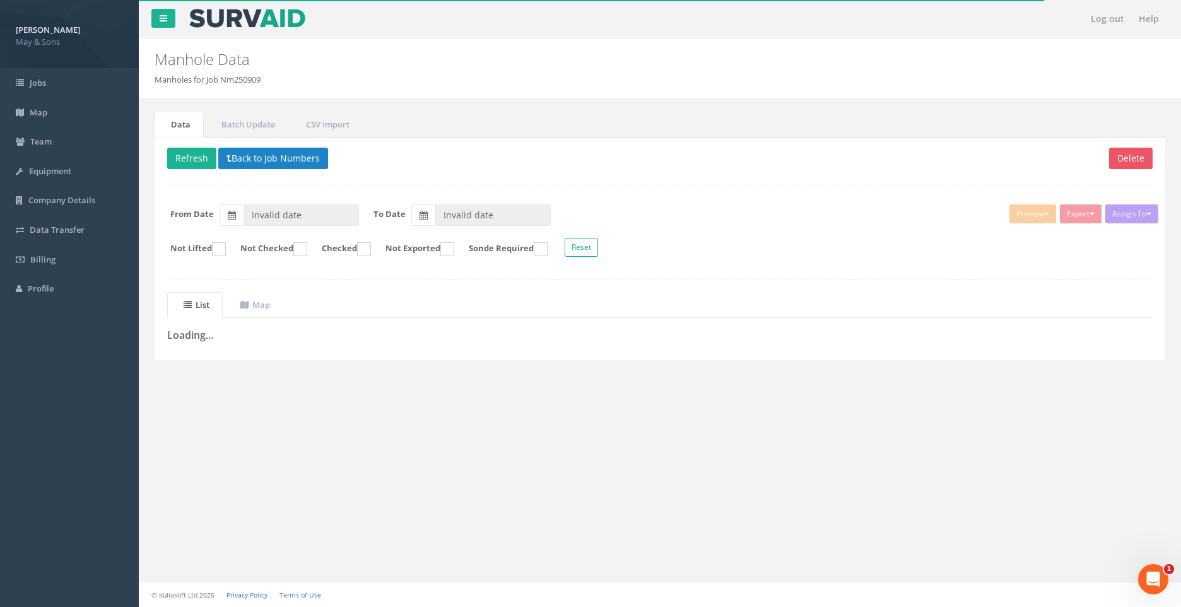
type input "[DATE]"
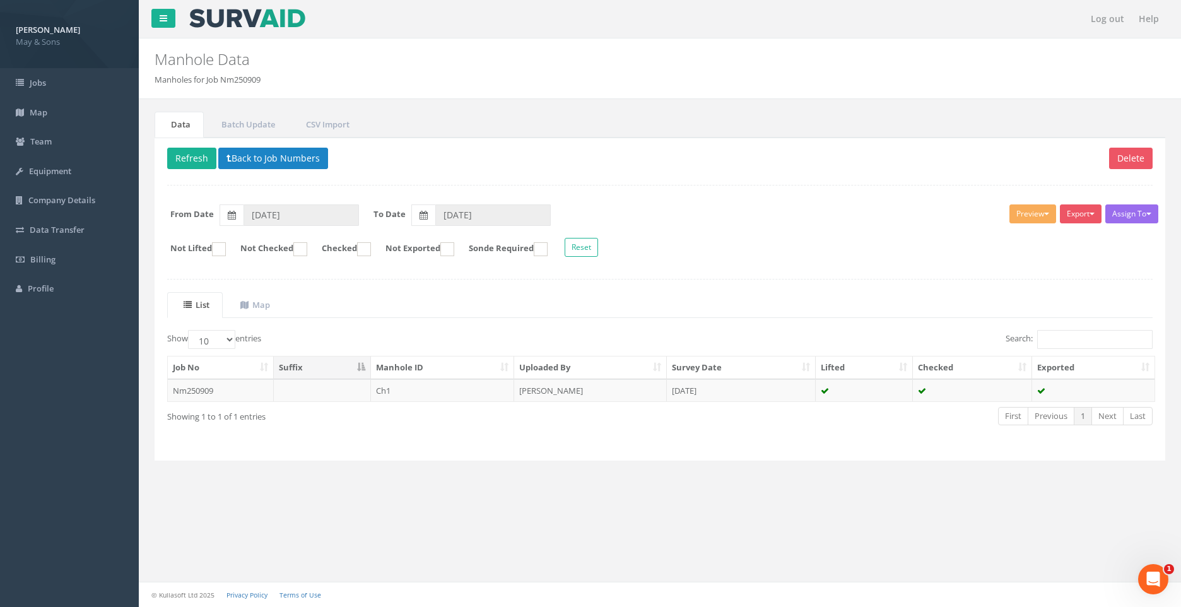
click at [377, 515] on div "Log out Help Manhole Data Manholes for Job Nm250909 × There was an error fetchi…" at bounding box center [660, 303] width 1042 height 607
click at [247, 155] on button "Back to Job Numbers" at bounding box center [273, 158] width 110 height 21
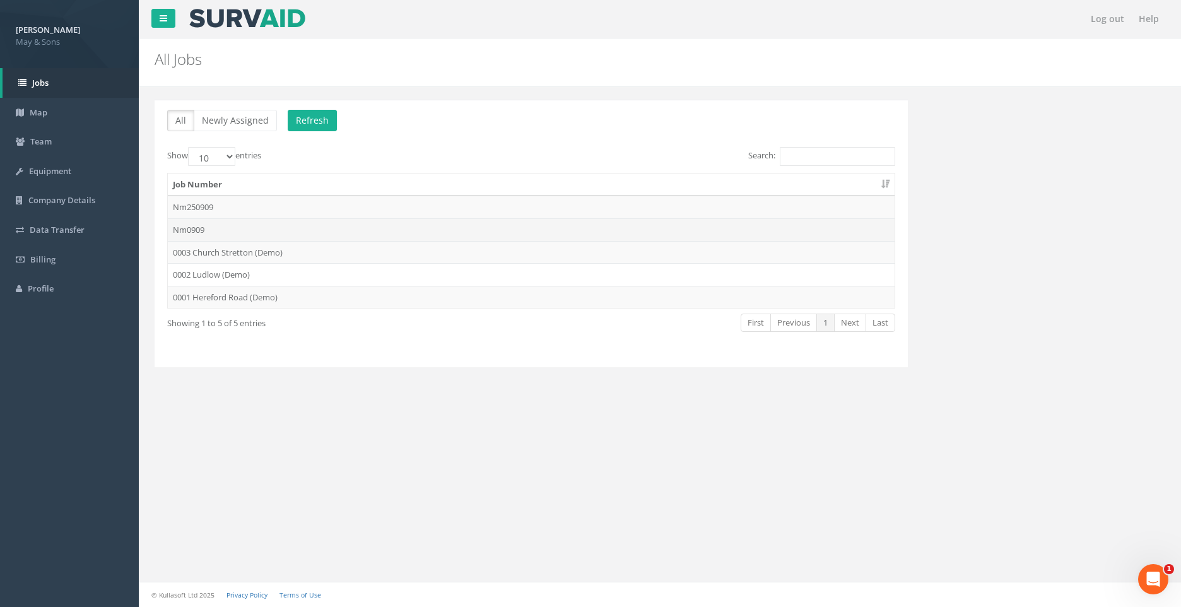
click at [238, 228] on td "Nm0909" at bounding box center [531, 229] width 727 height 23
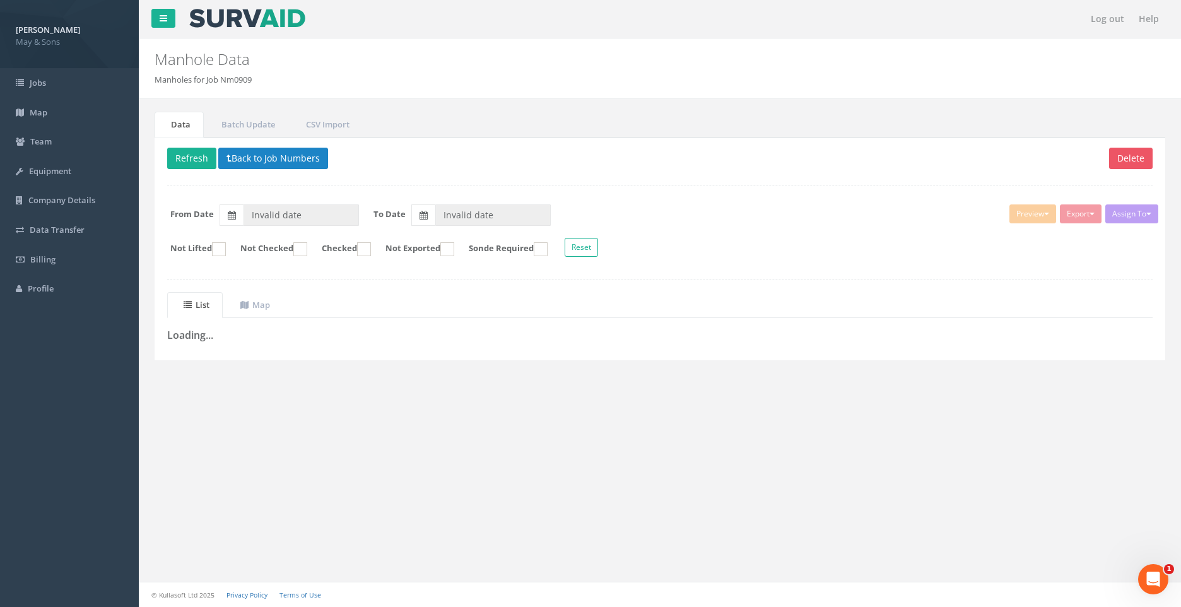
type input "[DATE]"
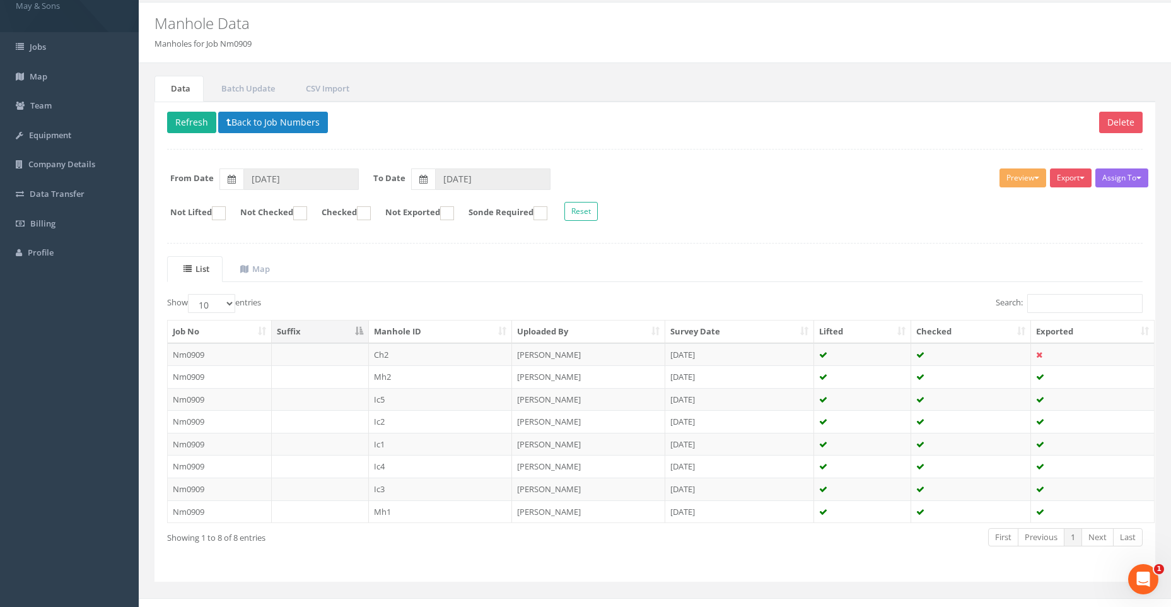
scroll to position [52, 0]
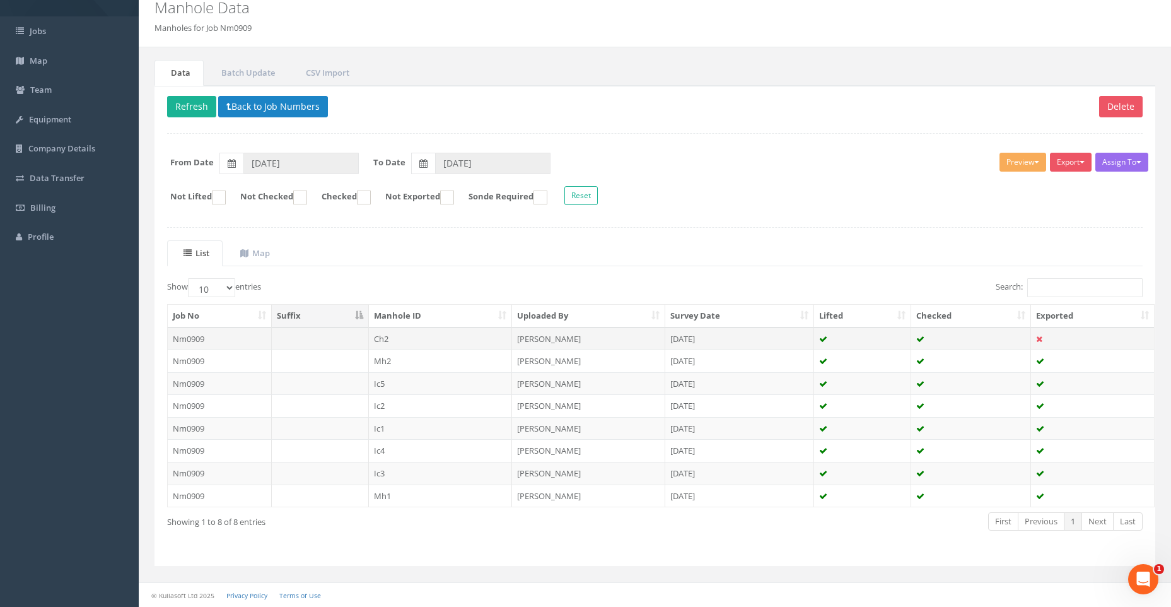
click at [305, 334] on td at bounding box center [320, 338] width 97 height 23
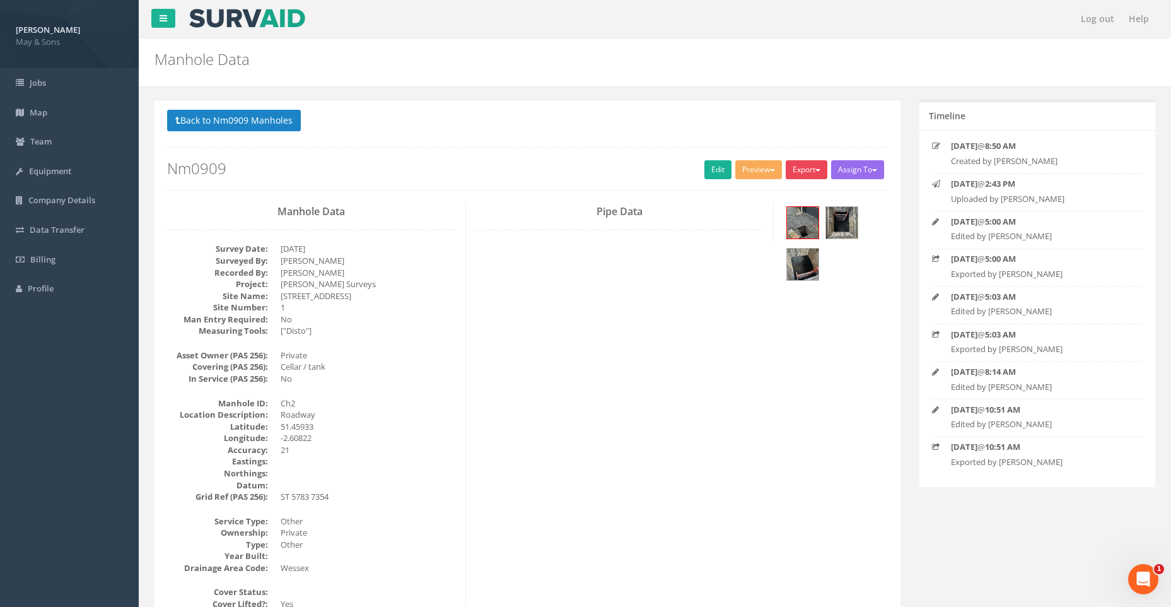
click at [806, 167] on button "Export" at bounding box center [807, 169] width 42 height 19
click at [789, 194] on link "May & Sons Full Manhole" at bounding box center [772, 196] width 114 height 20
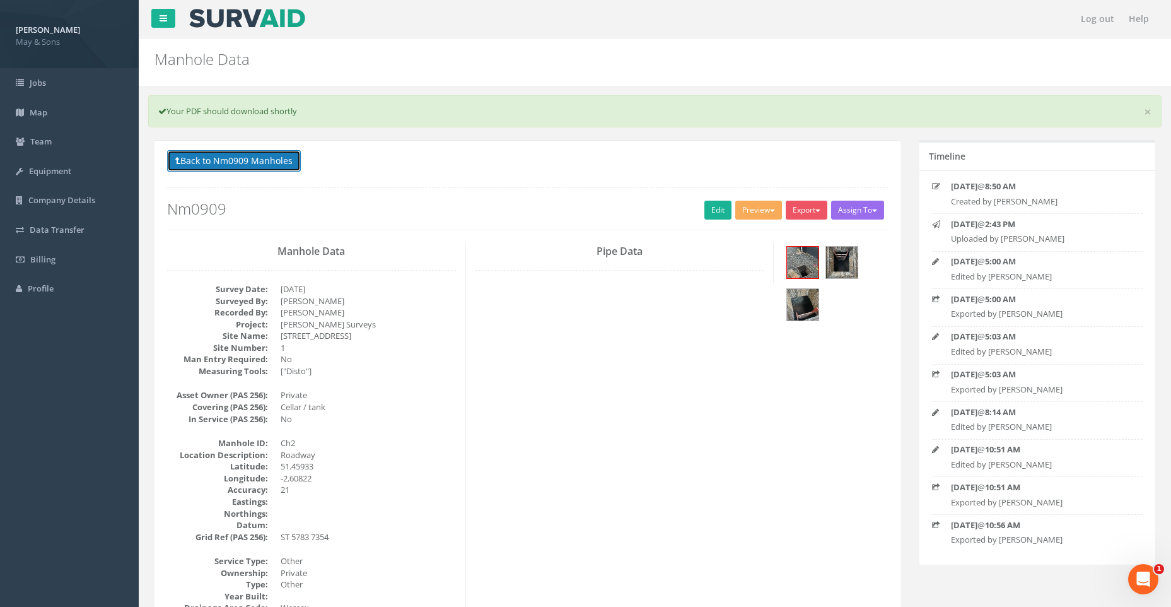
click at [276, 156] on button "Back to Nm0909 Manholes" at bounding box center [234, 160] width 134 height 21
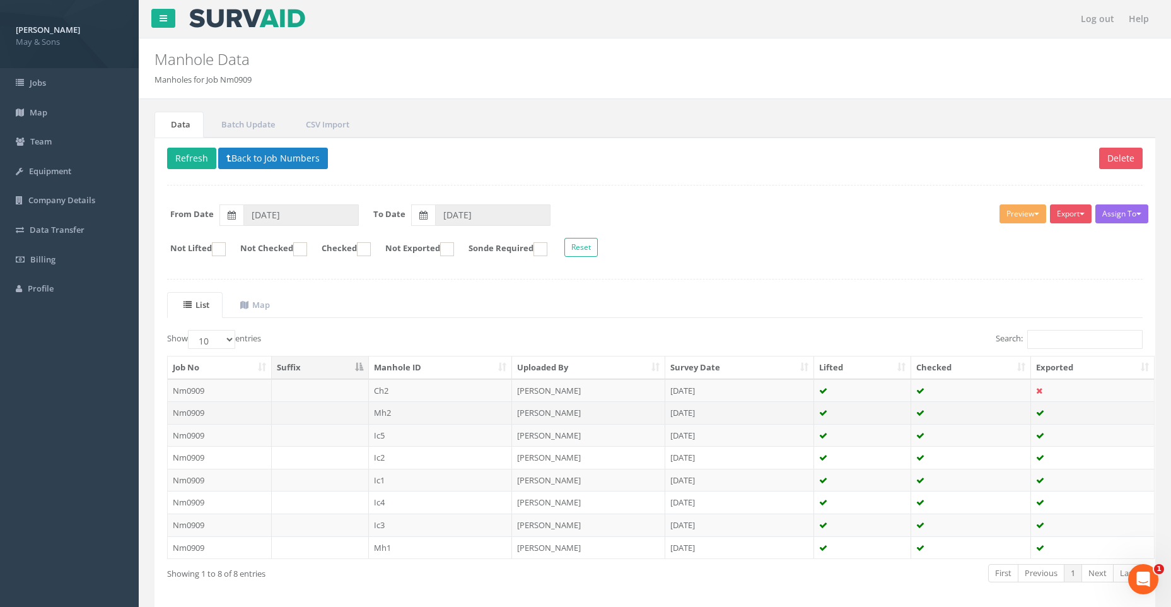
click at [245, 411] on td "Nm0909" at bounding box center [220, 412] width 104 height 23
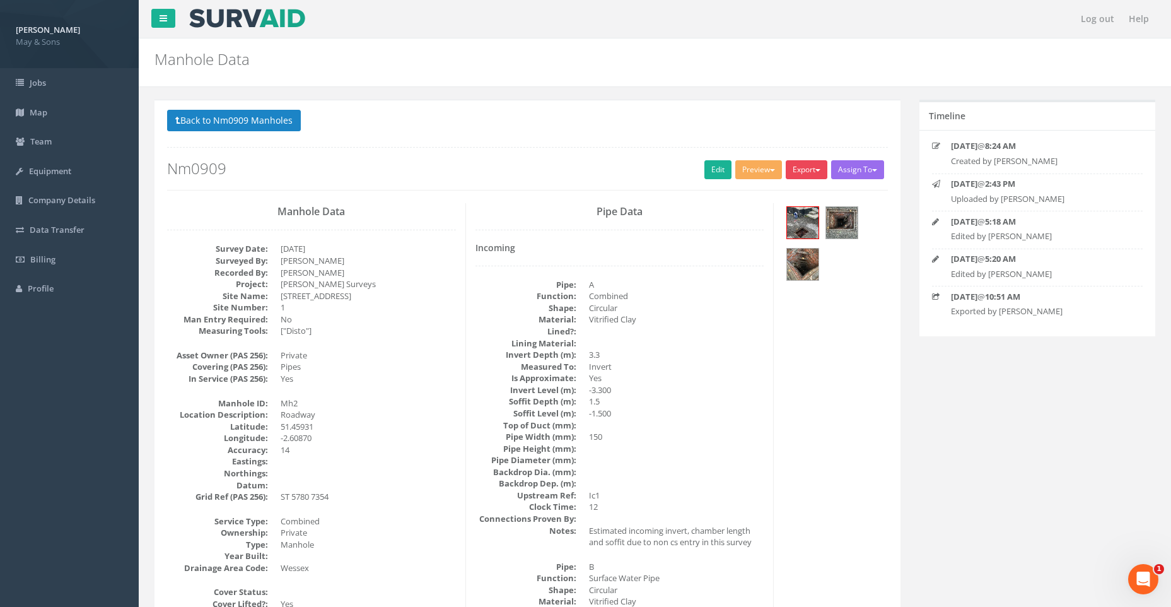
click at [802, 163] on button "Export" at bounding box center [807, 169] width 42 height 19
click at [782, 194] on link "May & Sons Full Manhole" at bounding box center [772, 196] width 114 height 20
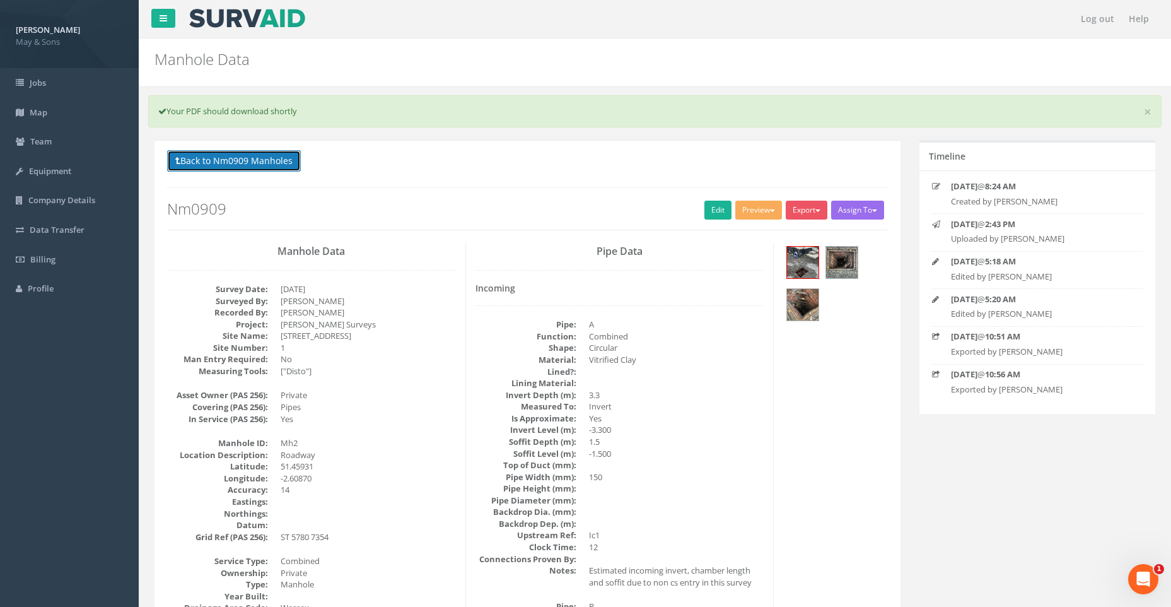
click at [252, 157] on button "Back to Nm0909 Manholes" at bounding box center [234, 160] width 134 height 21
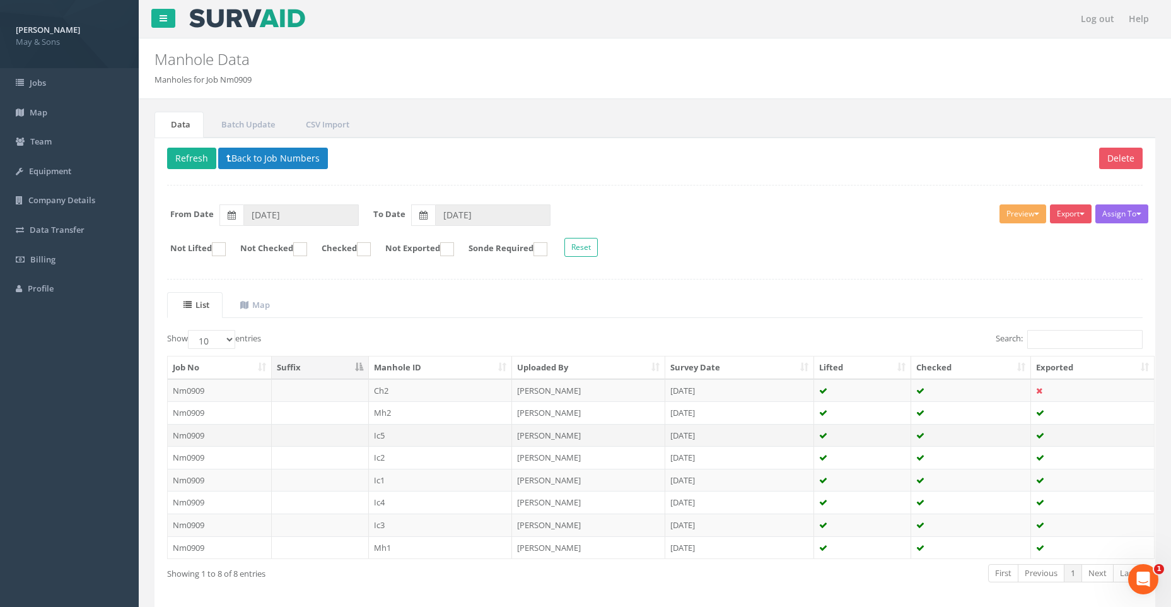
click at [245, 431] on td "Nm0909" at bounding box center [220, 435] width 104 height 23
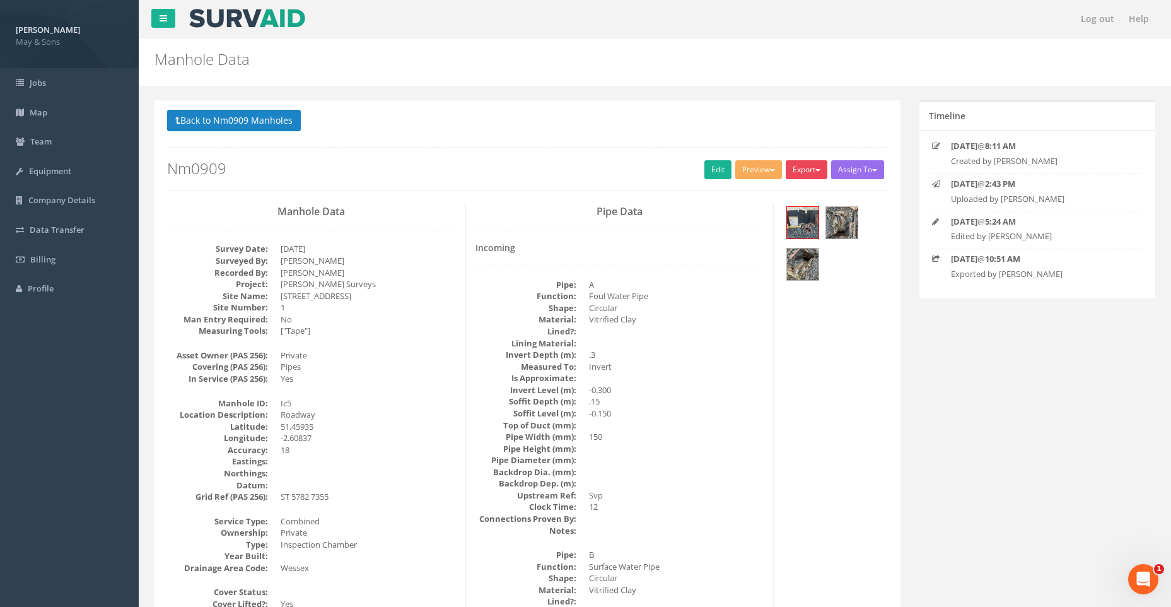
click at [811, 167] on button "Export" at bounding box center [807, 169] width 42 height 19
click at [762, 196] on link "May & Sons Full Manhole" at bounding box center [772, 196] width 114 height 20
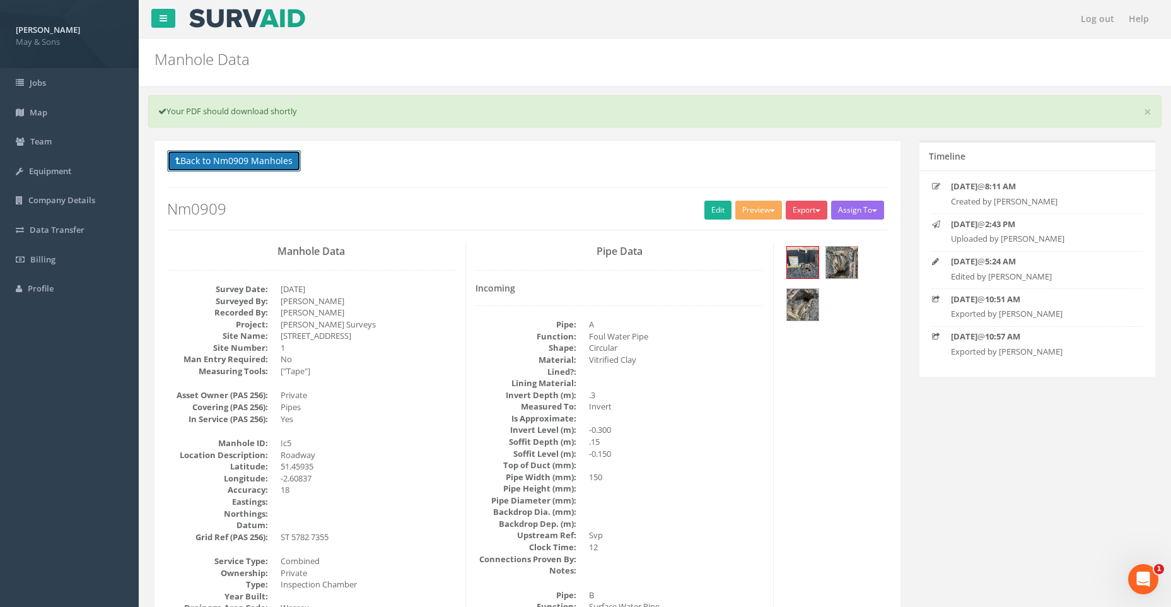
click at [244, 159] on button "Back to Nm0909 Manholes" at bounding box center [234, 160] width 134 height 21
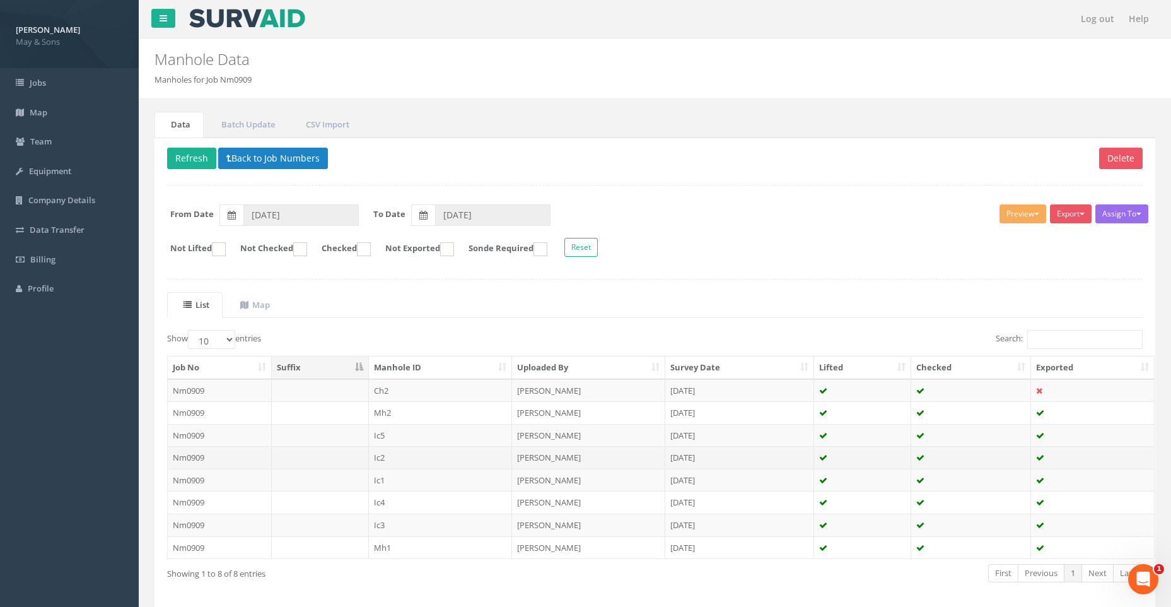
click at [277, 454] on td at bounding box center [320, 457] width 97 height 23
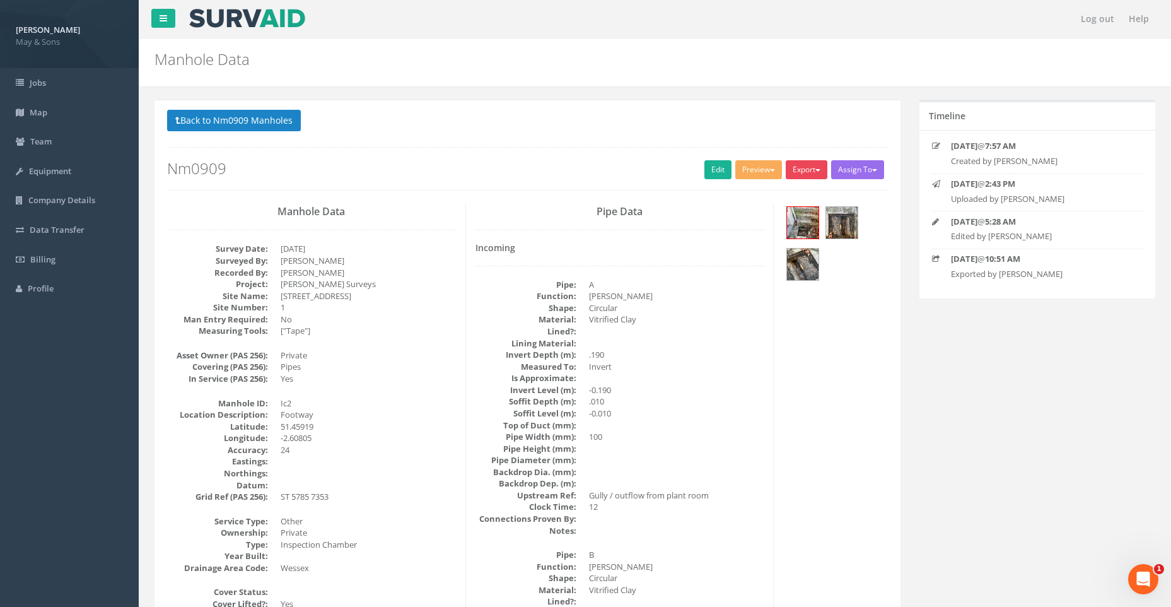
click at [811, 162] on button "Export" at bounding box center [807, 169] width 42 height 19
click at [801, 192] on link "May & Sons Full Manhole" at bounding box center [772, 196] width 114 height 20
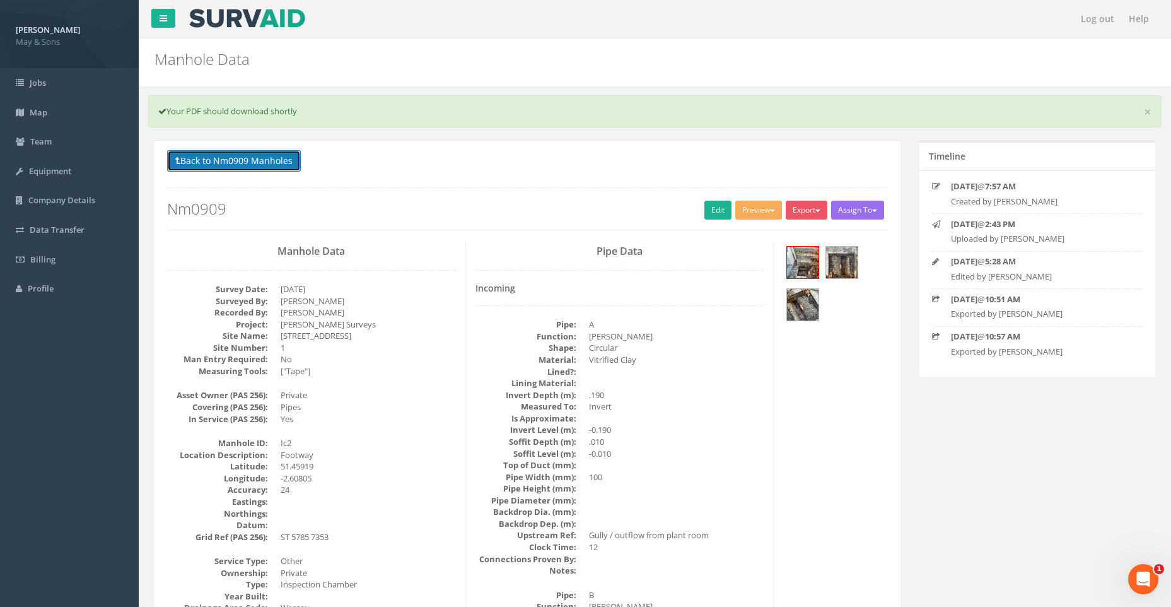
click at [262, 161] on button "Back to Nm0909 Manholes" at bounding box center [234, 160] width 134 height 21
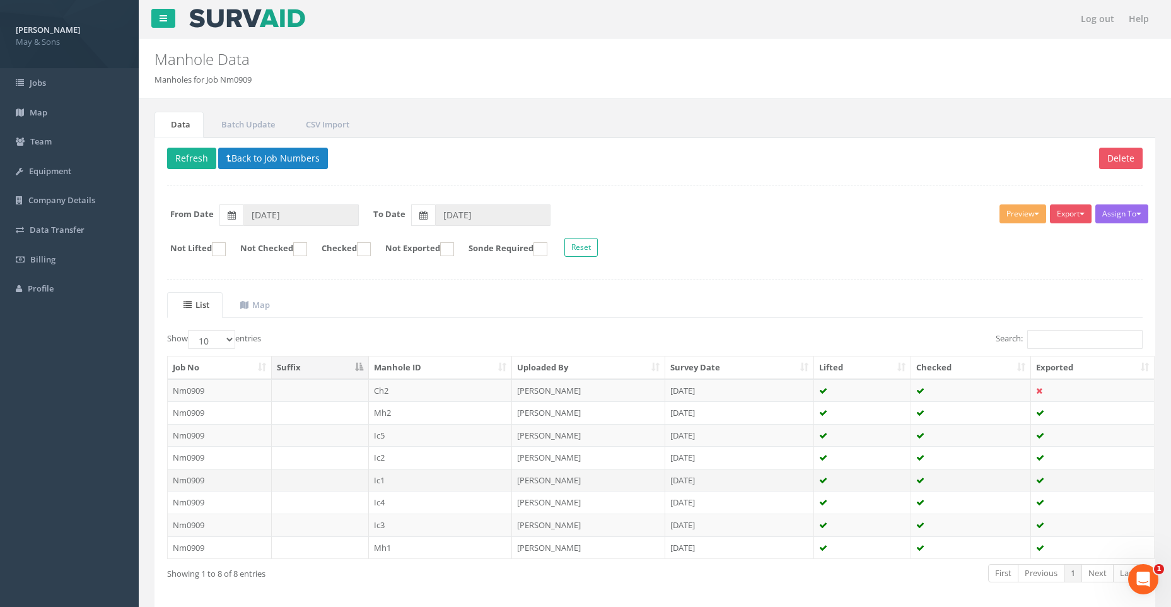
click at [374, 478] on td "Ic1" at bounding box center [441, 480] width 144 height 23
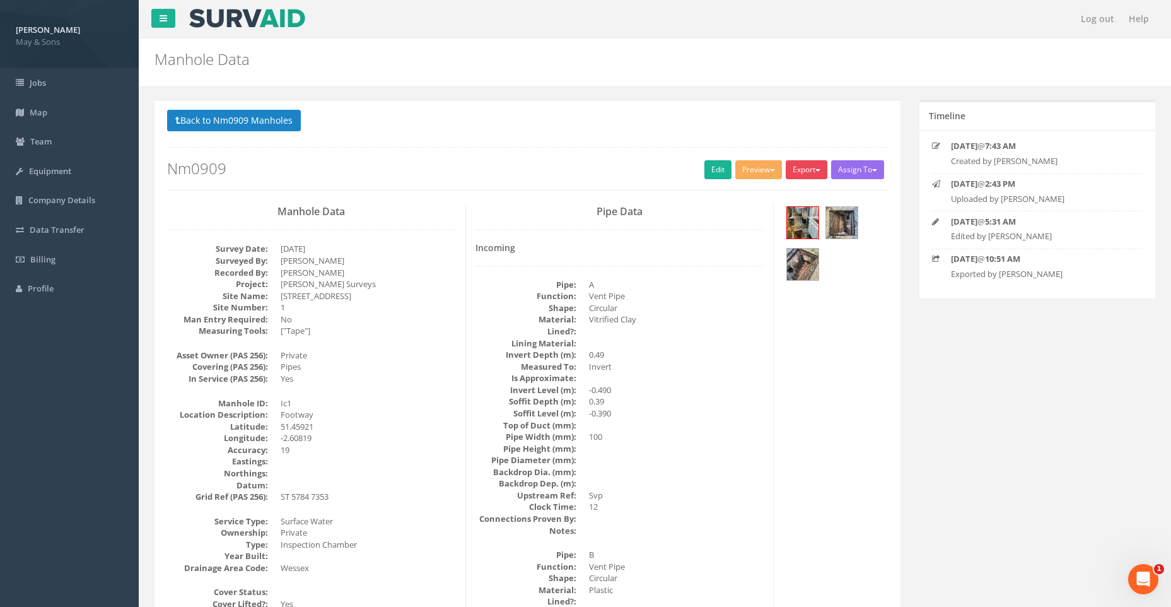
click at [816, 161] on button "Export" at bounding box center [807, 169] width 42 height 19
click at [787, 196] on link "May & Sons Full Manhole" at bounding box center [772, 196] width 114 height 20
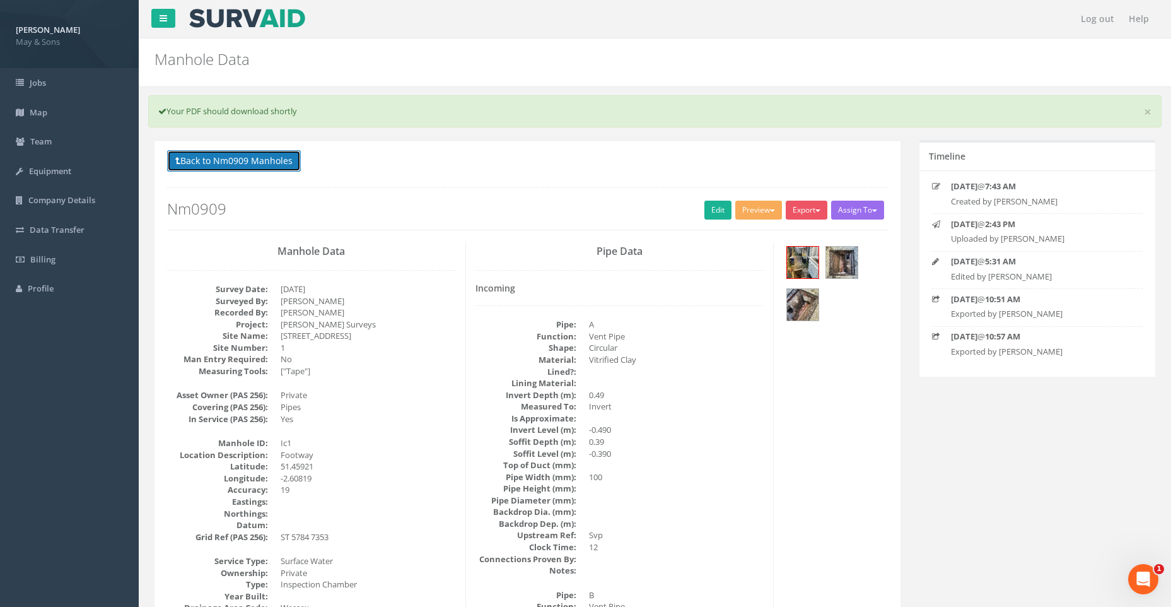
click at [263, 160] on button "Back to Nm0909 Manholes" at bounding box center [234, 160] width 134 height 21
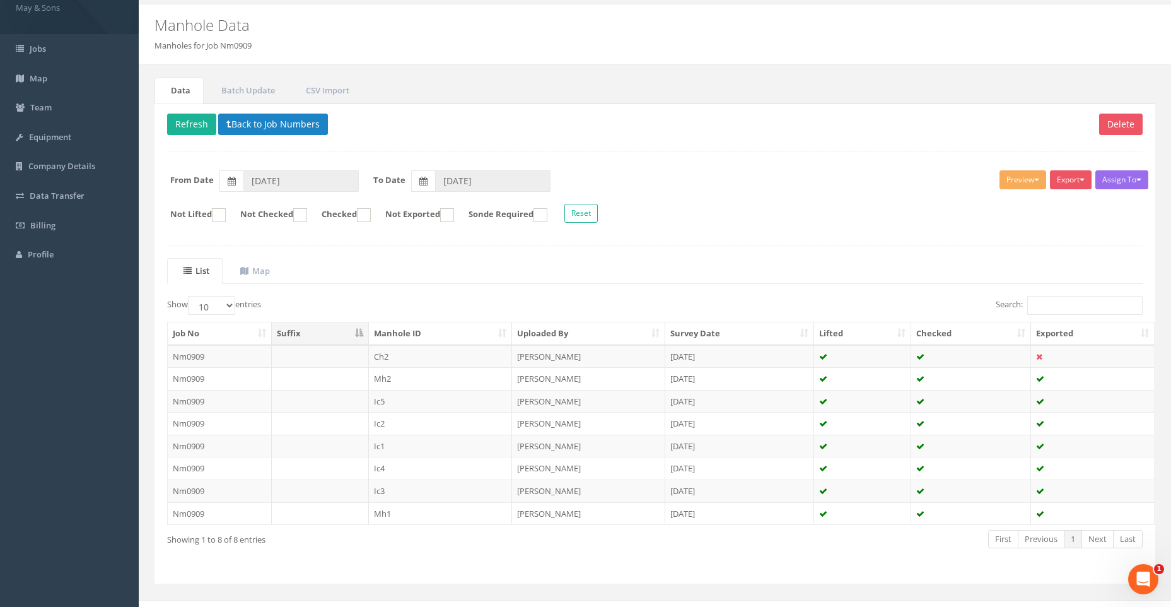
scroll to position [52, 0]
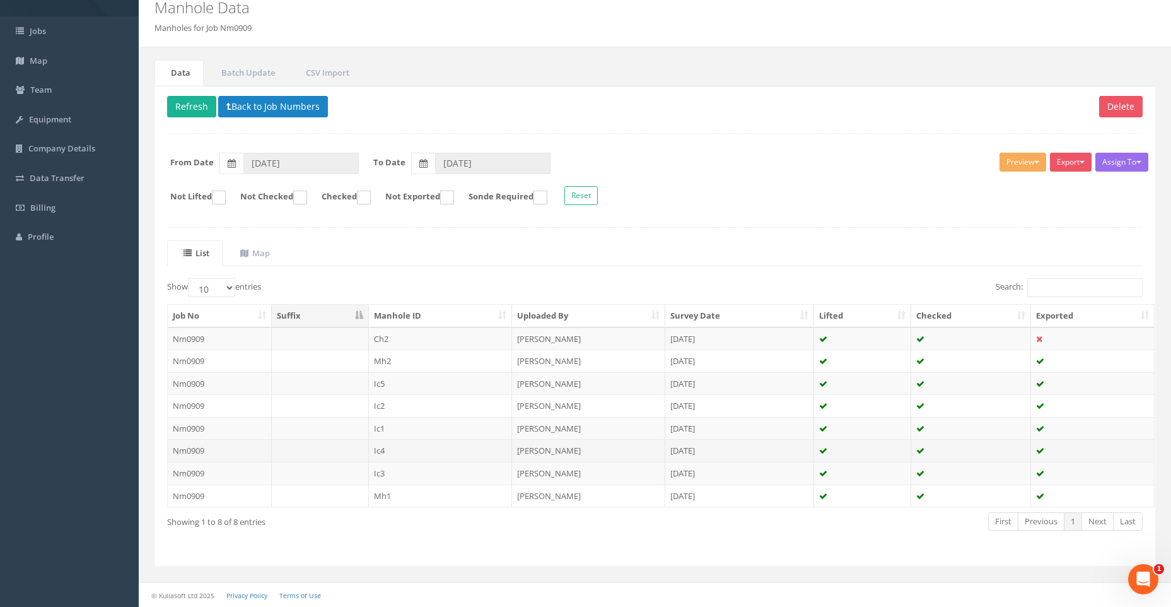
click at [302, 447] on td at bounding box center [320, 450] width 97 height 23
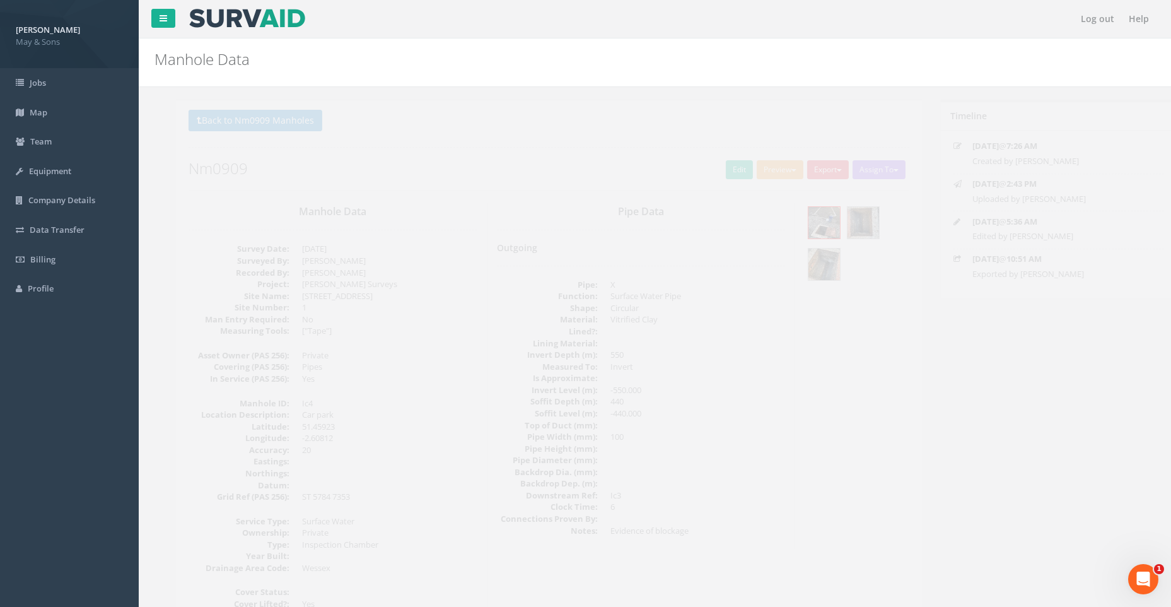
click at [804, 168] on button "Export" at bounding box center [807, 169] width 42 height 19
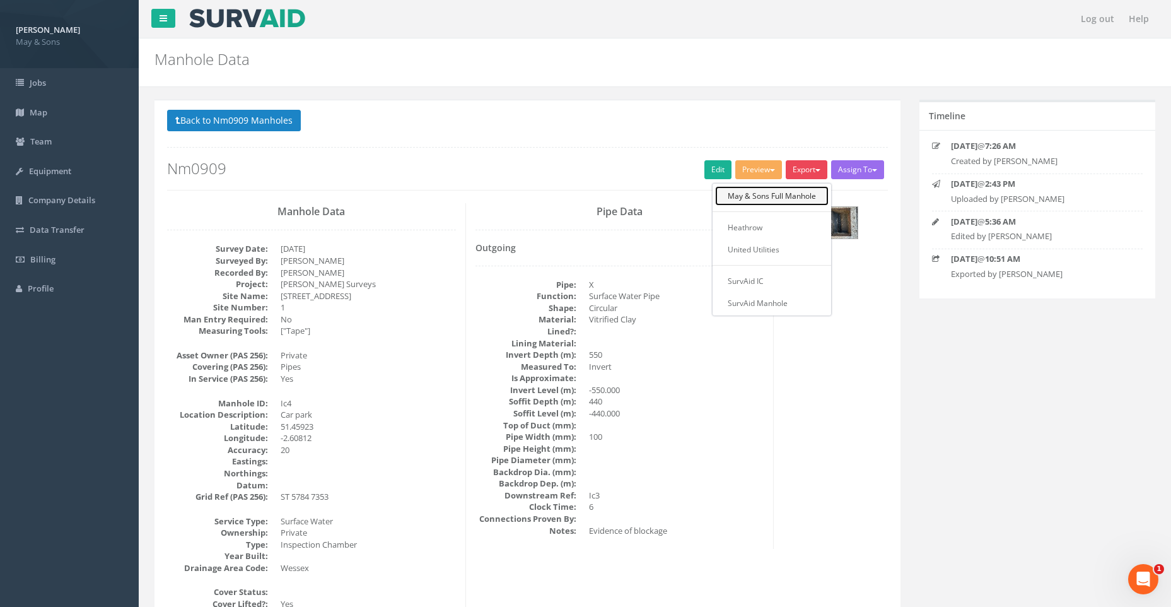
click at [783, 198] on link "May & Sons Full Manhole" at bounding box center [772, 196] width 114 height 20
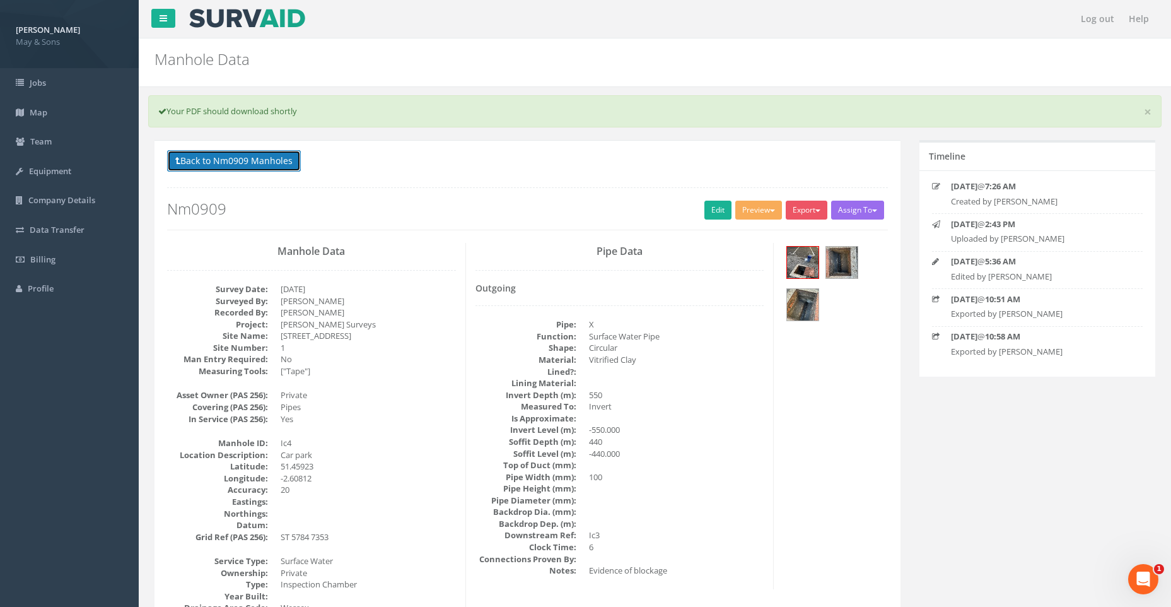
click at [266, 155] on button "Back to Nm0909 Manholes" at bounding box center [234, 160] width 134 height 21
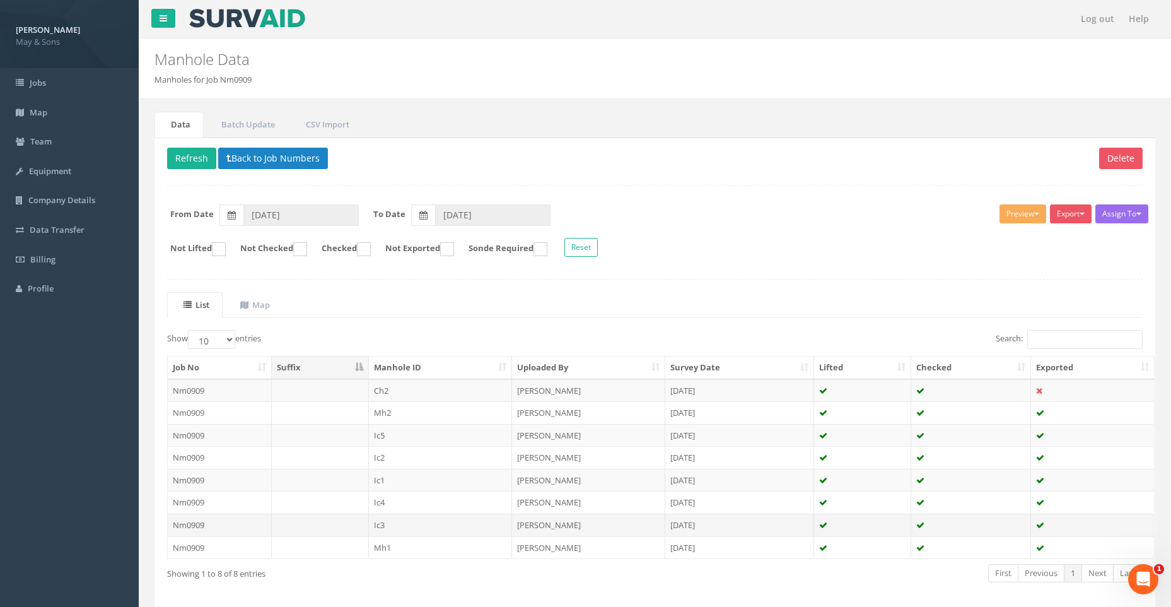
click at [264, 522] on td "Nm0909" at bounding box center [220, 525] width 104 height 23
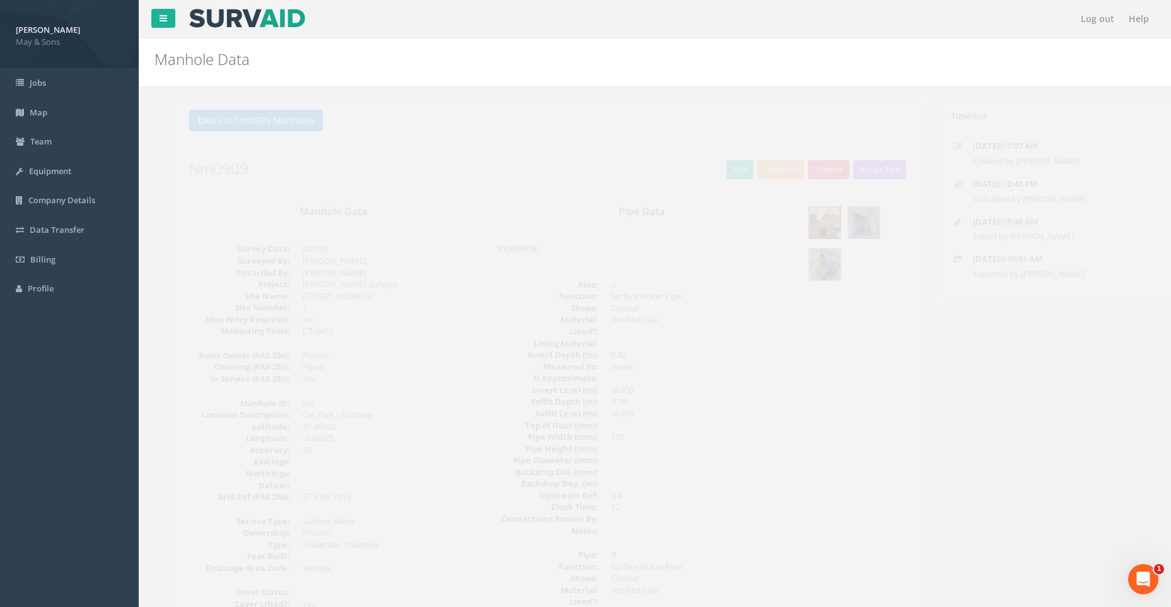
click at [799, 163] on button "Export" at bounding box center [807, 169] width 42 height 19
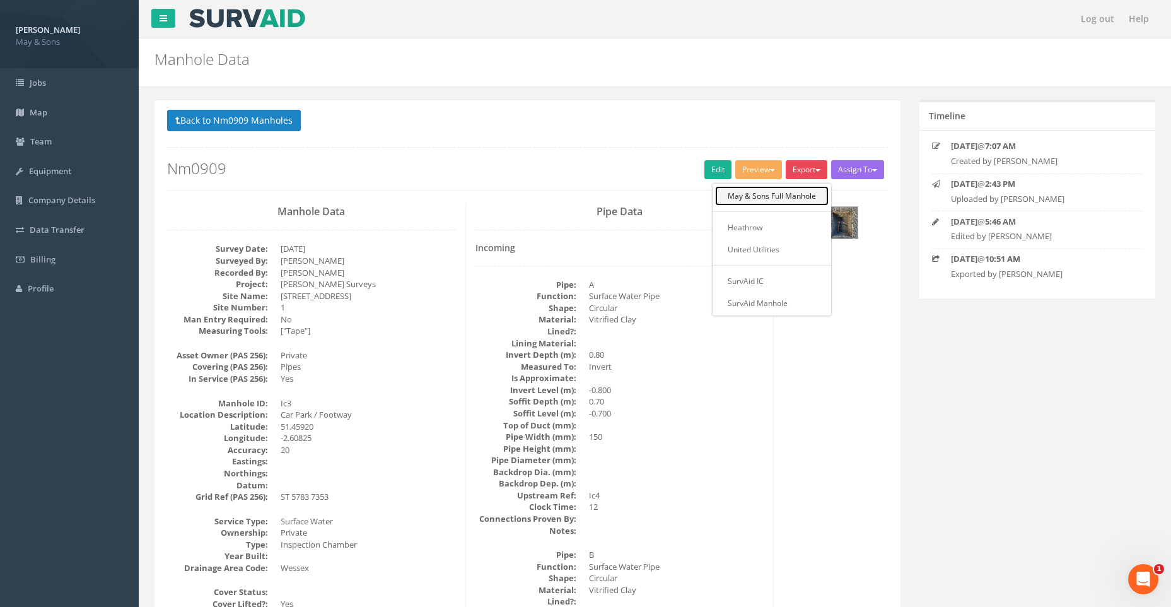
click at [773, 196] on link "May & Sons Full Manhole" at bounding box center [772, 196] width 114 height 20
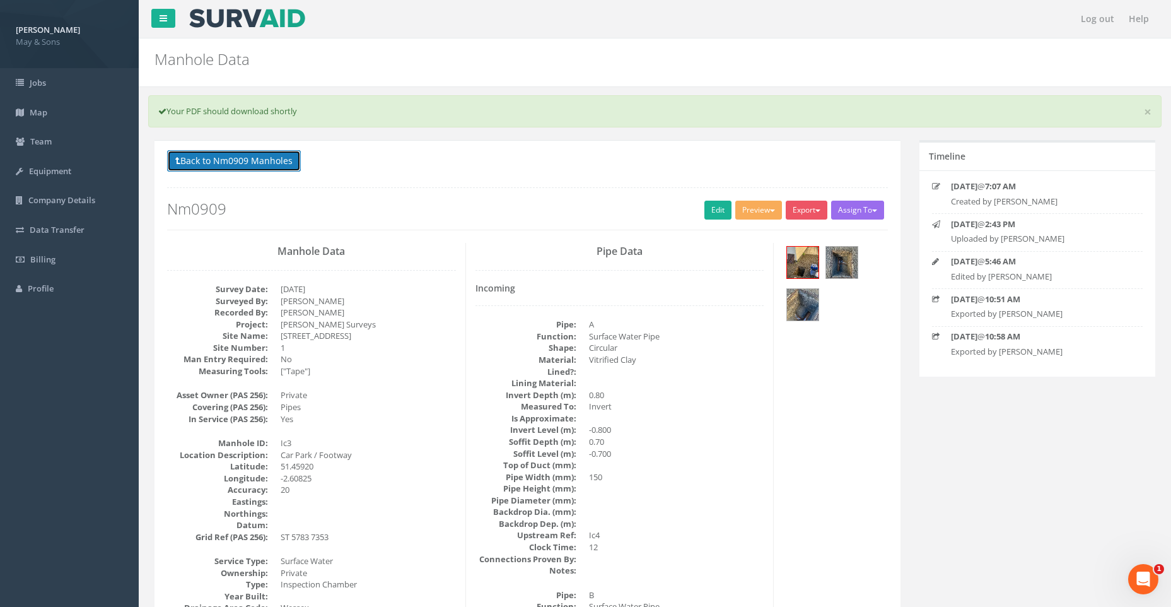
click at [278, 156] on button "Back to Nm0909 Manholes" at bounding box center [234, 160] width 134 height 21
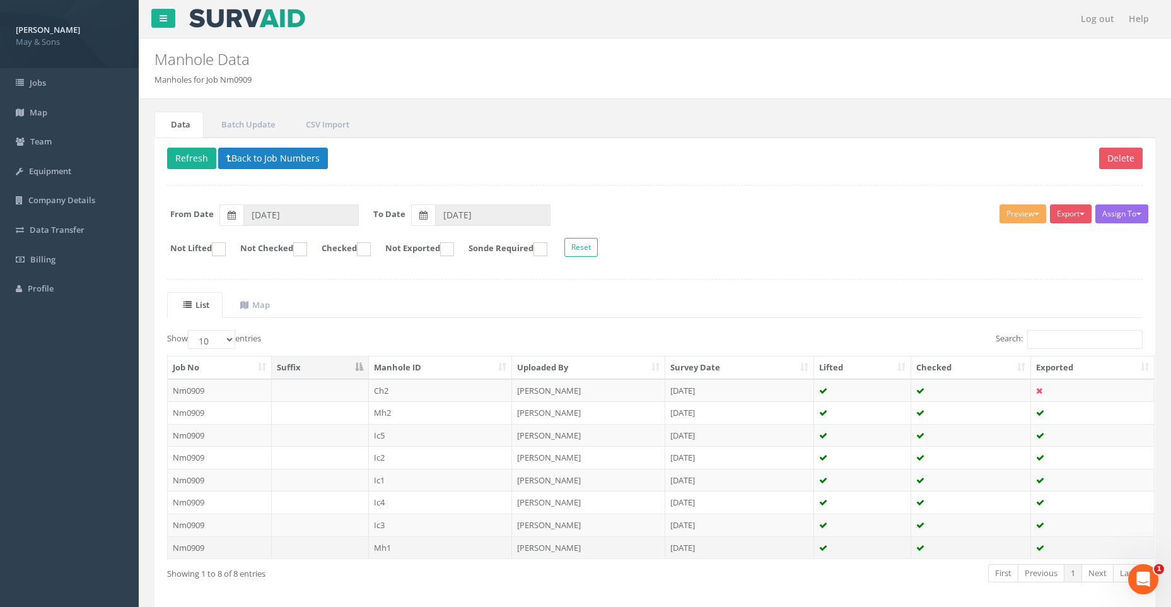
click at [296, 544] on td at bounding box center [320, 547] width 97 height 23
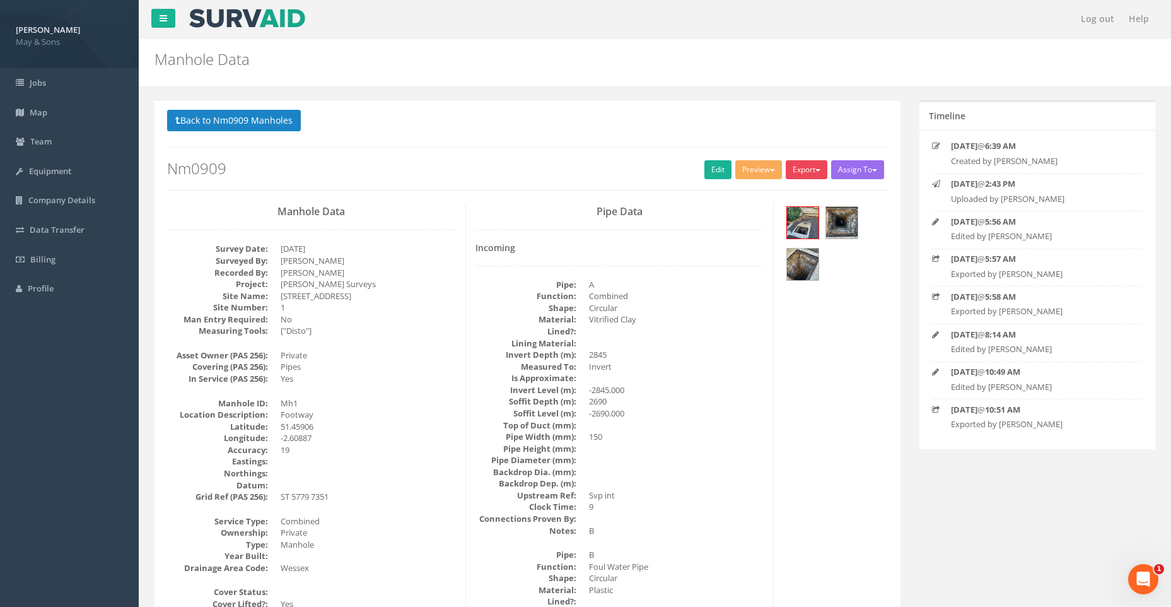
click at [801, 166] on button "Export" at bounding box center [807, 169] width 42 height 19
click at [773, 194] on link "May & Sons Full Manhole" at bounding box center [772, 196] width 114 height 20
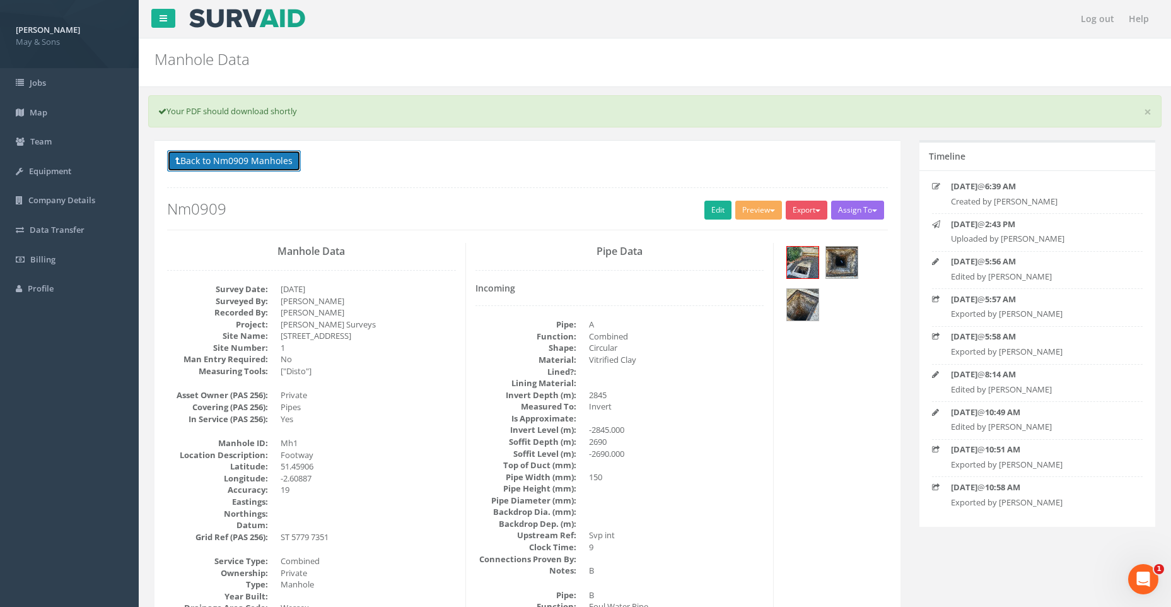
click at [272, 156] on button "Back to Nm0909 Manholes" at bounding box center [234, 160] width 134 height 21
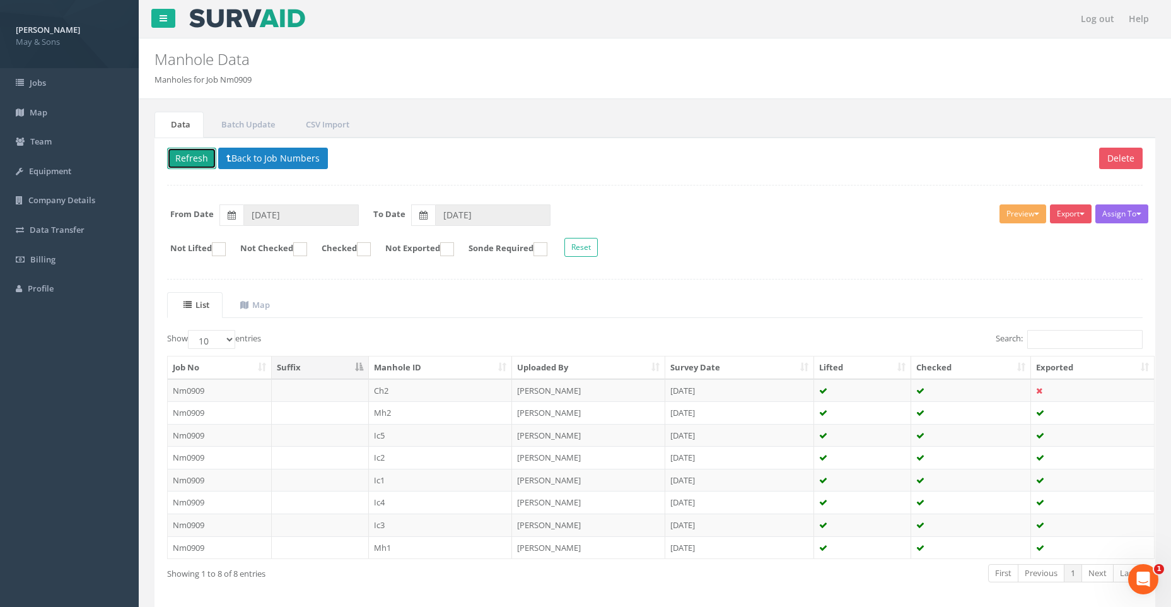
click at [204, 154] on button "Refresh" at bounding box center [191, 158] width 49 height 21
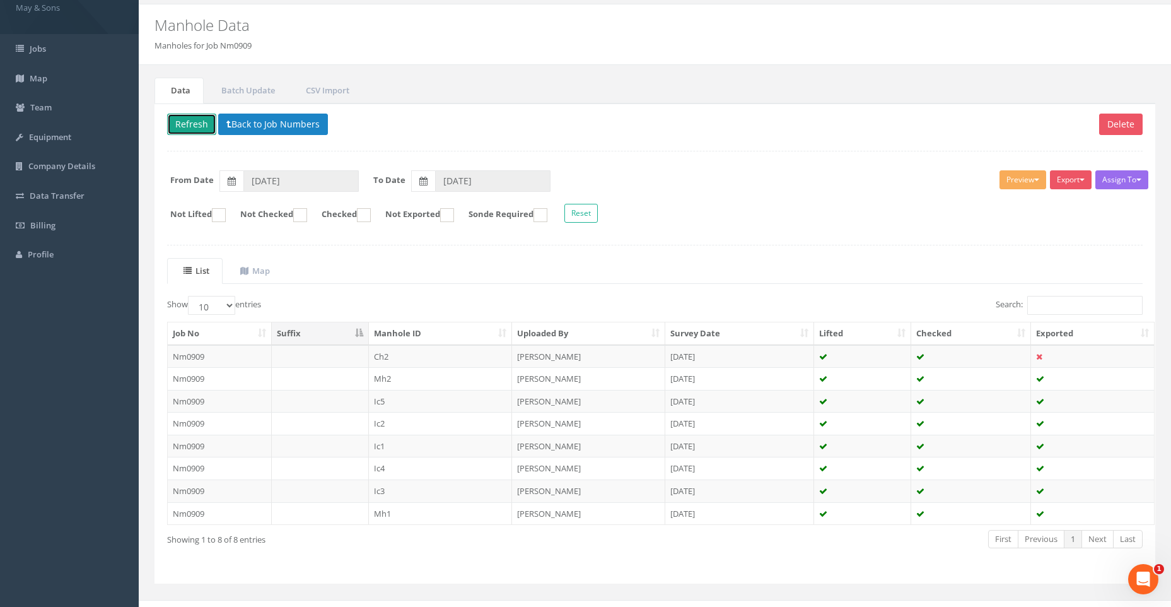
scroll to position [52, 0]
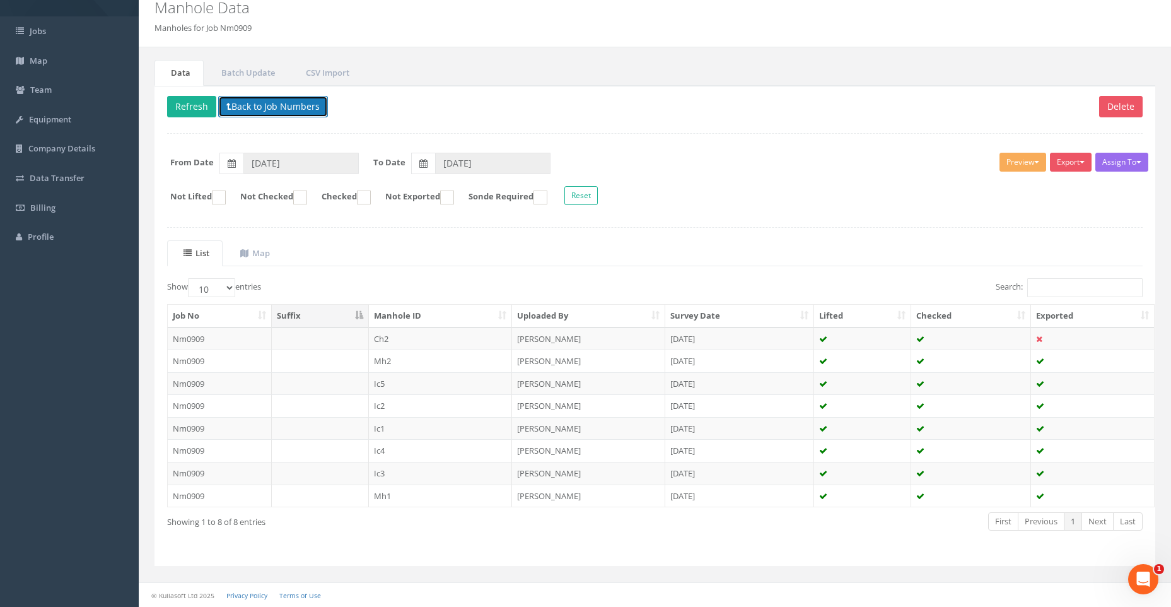
click at [283, 107] on button "Back to Job Numbers" at bounding box center [273, 106] width 110 height 21
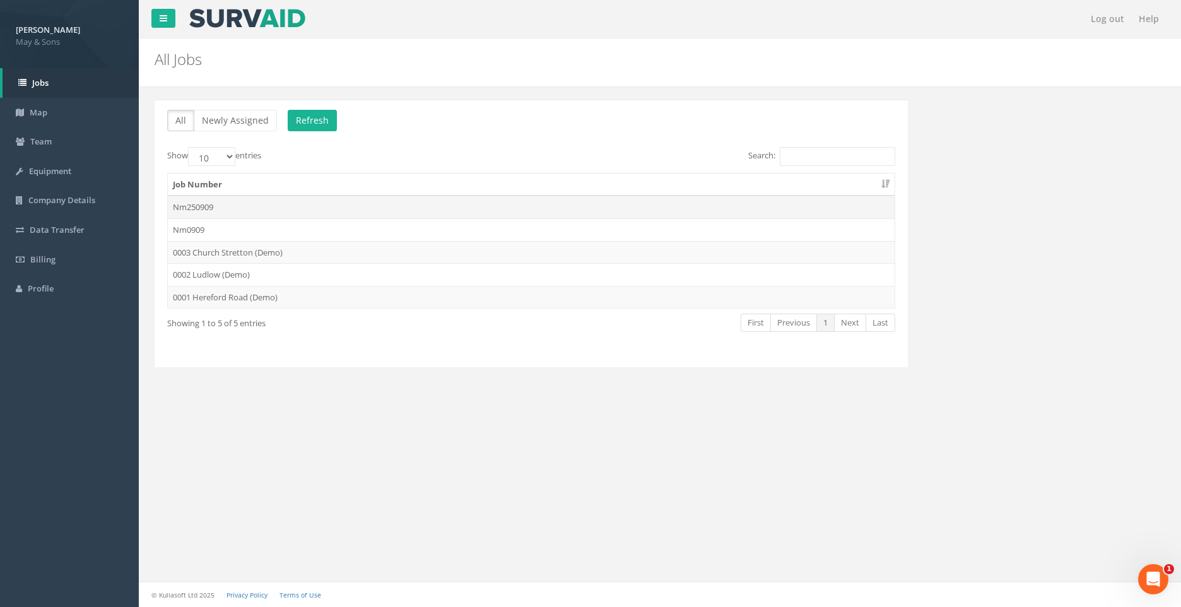
click at [307, 204] on td "Nm250909" at bounding box center [531, 207] width 727 height 23
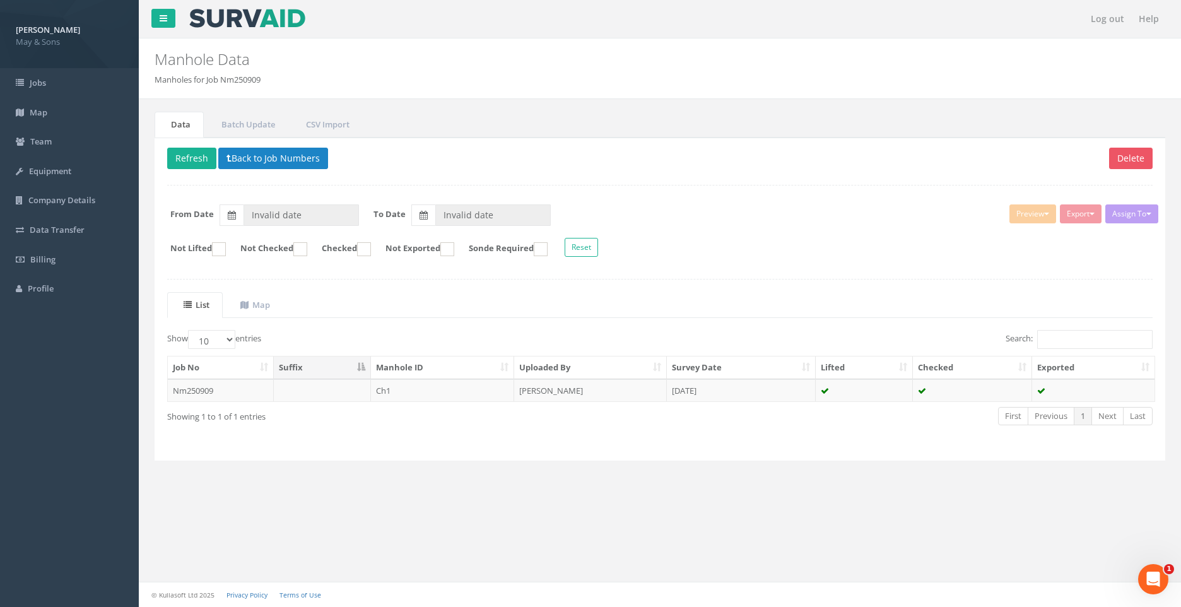
type input "[DATE]"
click at [260, 158] on button "Back to Job Numbers" at bounding box center [273, 158] width 110 height 21
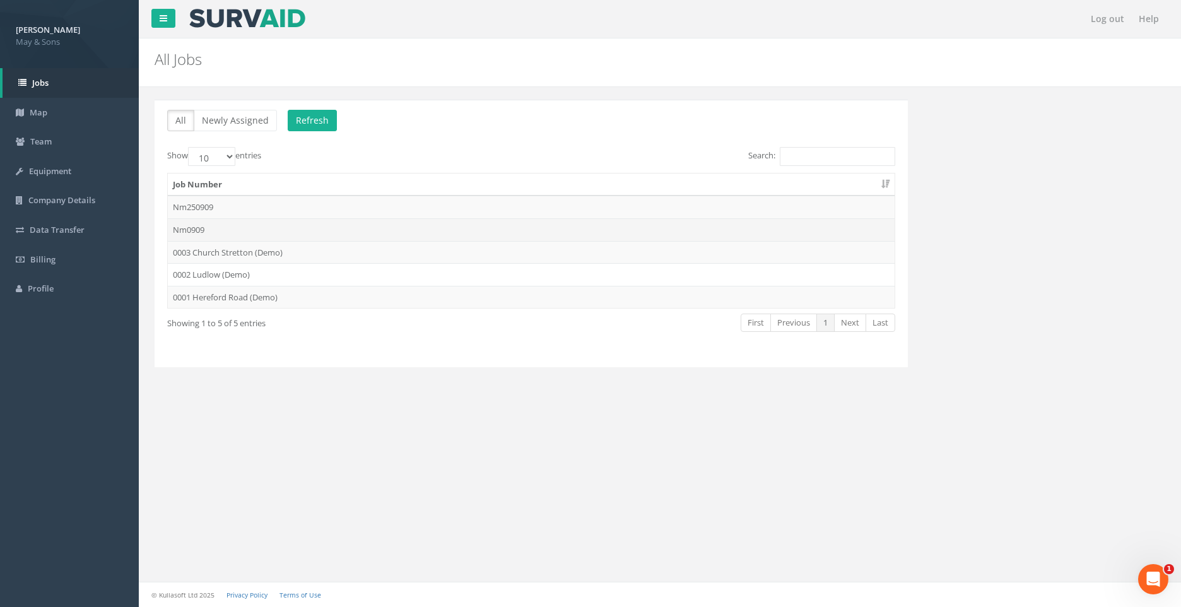
click at [240, 229] on td "Nm0909" at bounding box center [531, 229] width 727 height 23
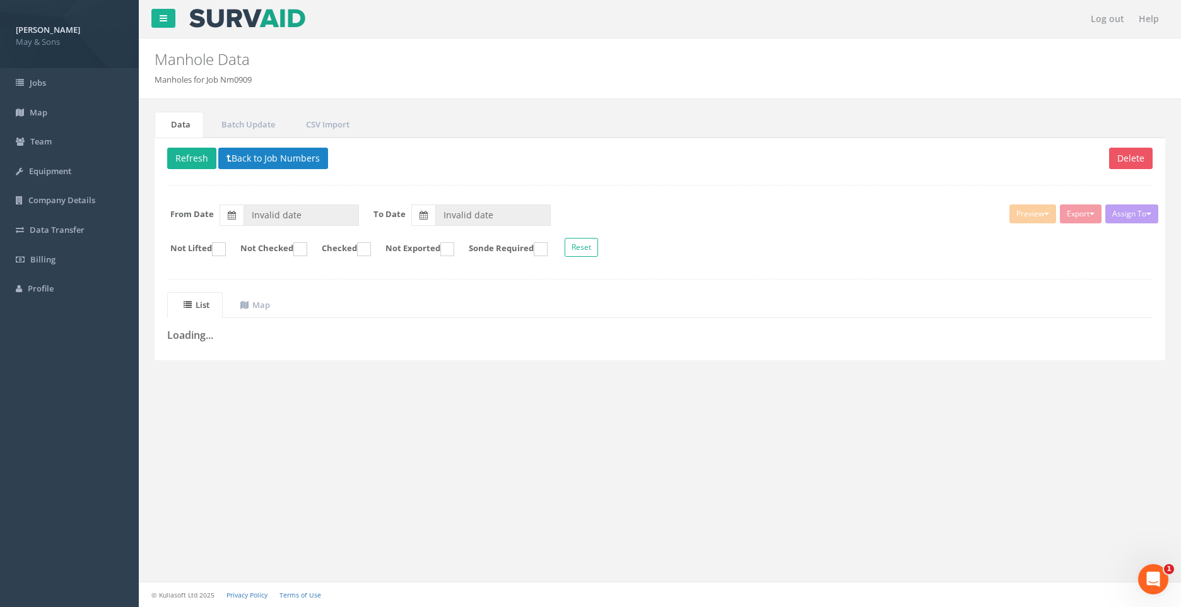
type input "[DATE]"
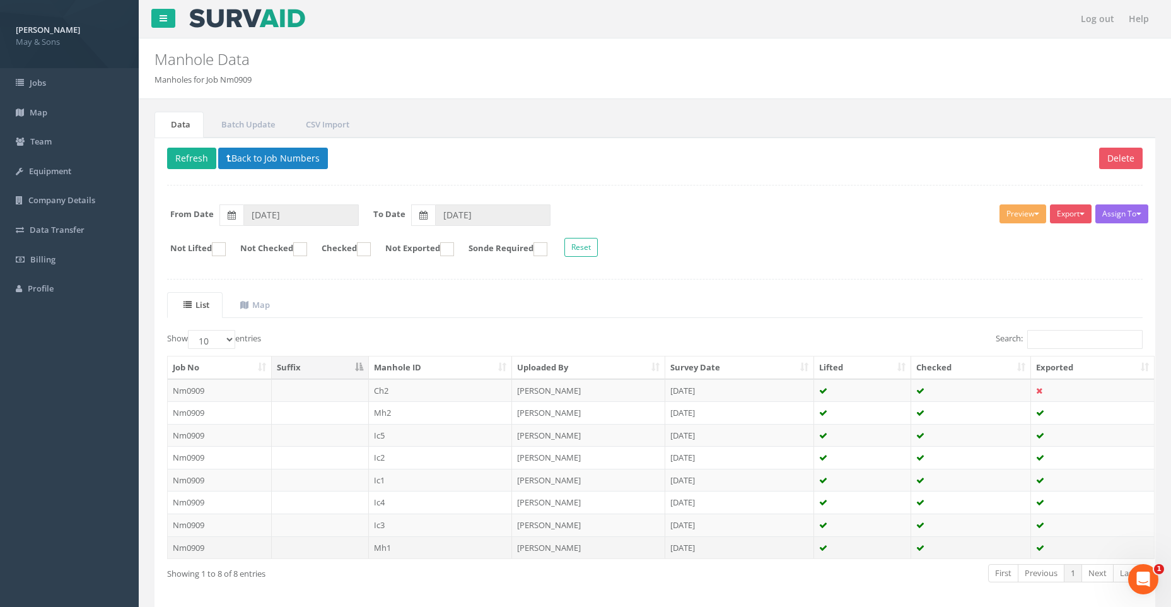
click at [355, 547] on td at bounding box center [320, 547] width 97 height 23
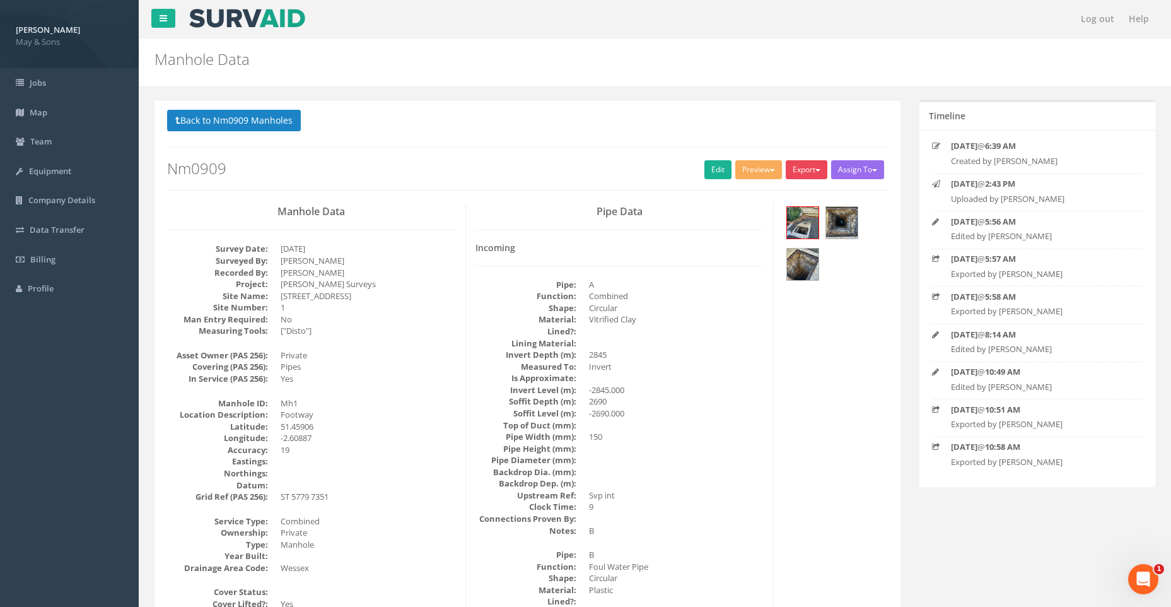
click at [809, 169] on button "Export" at bounding box center [807, 169] width 42 height 19
click at [779, 192] on link "May & Sons Full Manhole" at bounding box center [772, 196] width 114 height 20
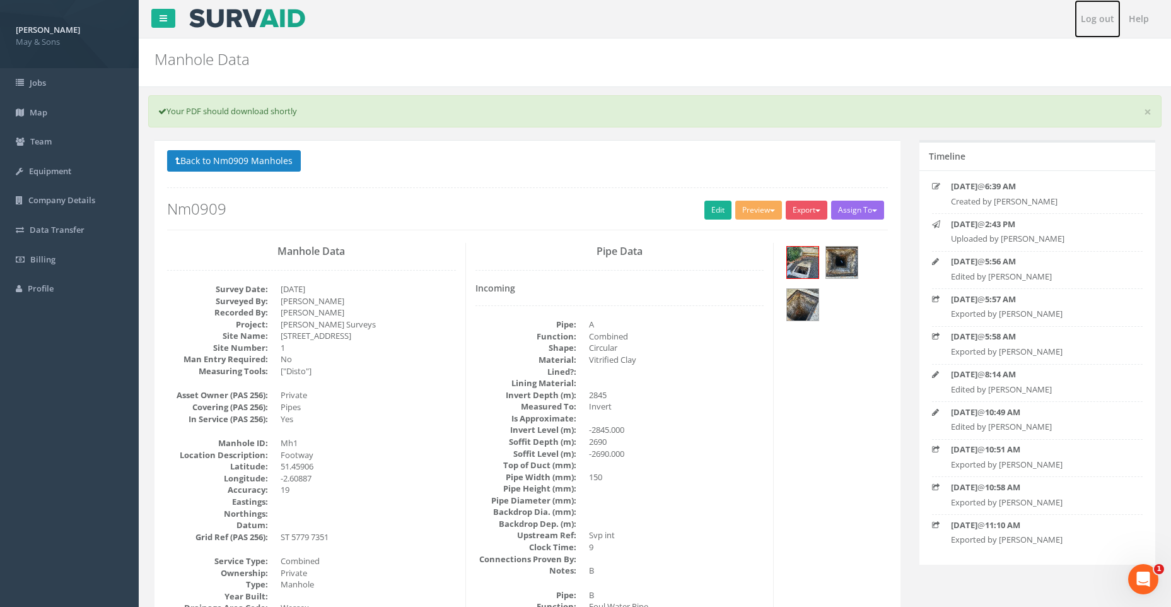
click at [1100, 17] on link "Log out" at bounding box center [1098, 19] width 46 height 38
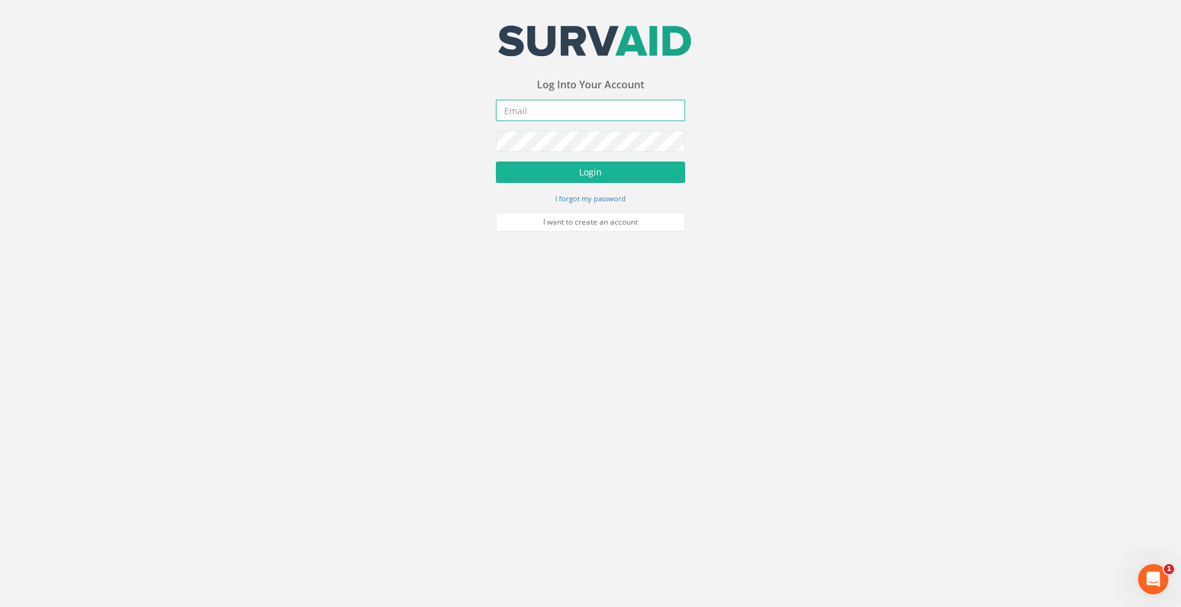
type input "[PERSON_NAME][EMAIL_ADDRESS][DOMAIN_NAME]"
